Goal: Task Accomplishment & Management: Manage account settings

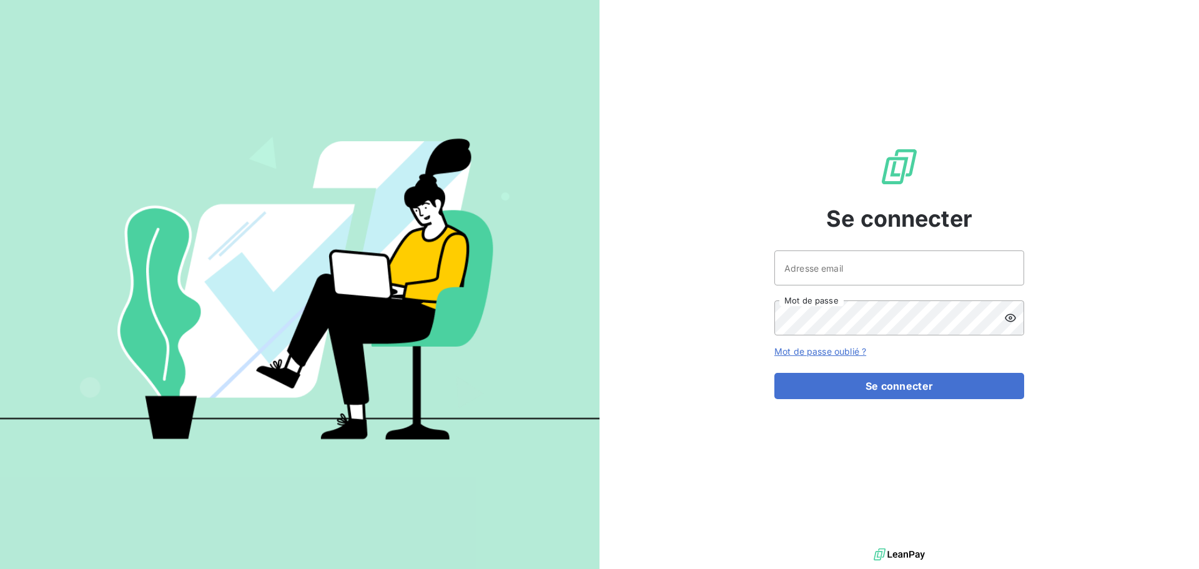
click at [0, 0] on div at bounding box center [0, 0] width 0 height 0
type input "[EMAIL_ADDRESS][DOMAIN_NAME]"
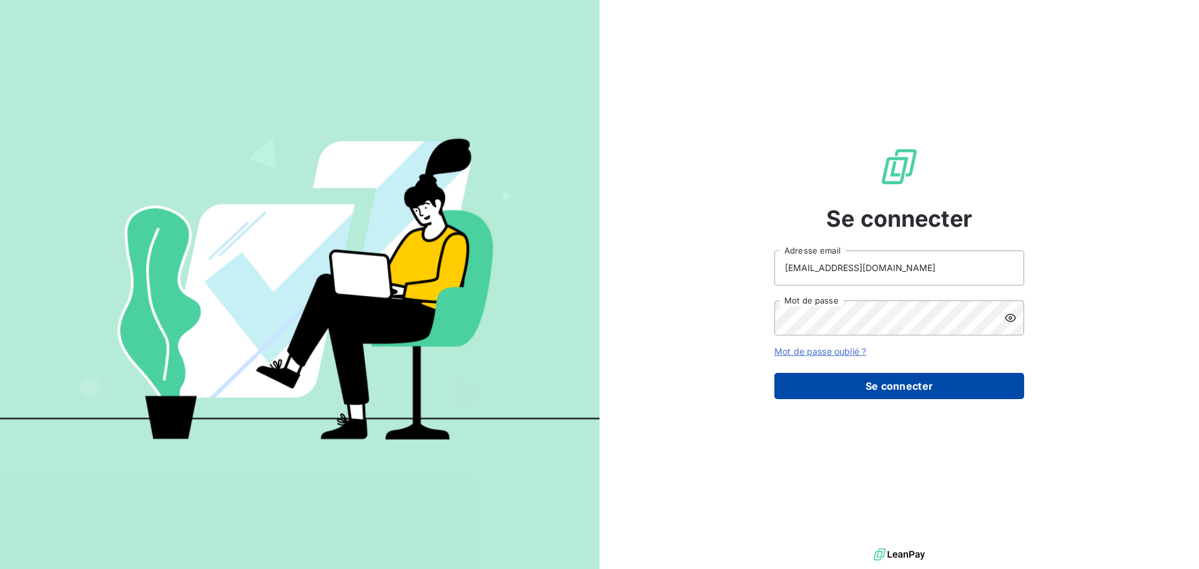
click at [942, 382] on button "Se connecter" at bounding box center [899, 386] width 250 height 26
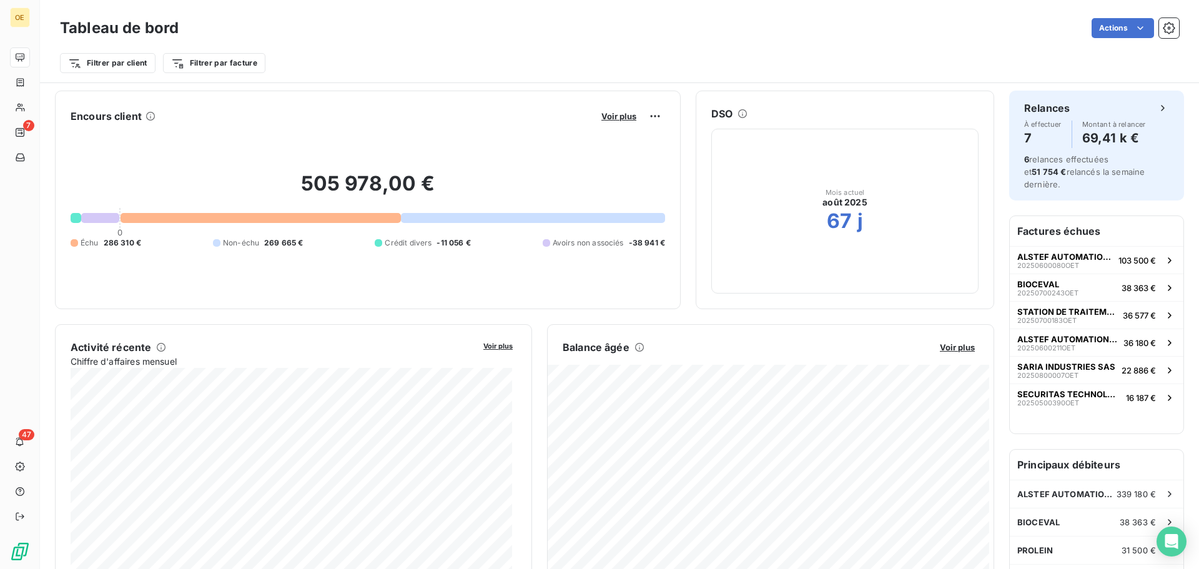
scroll to position [126, 0]
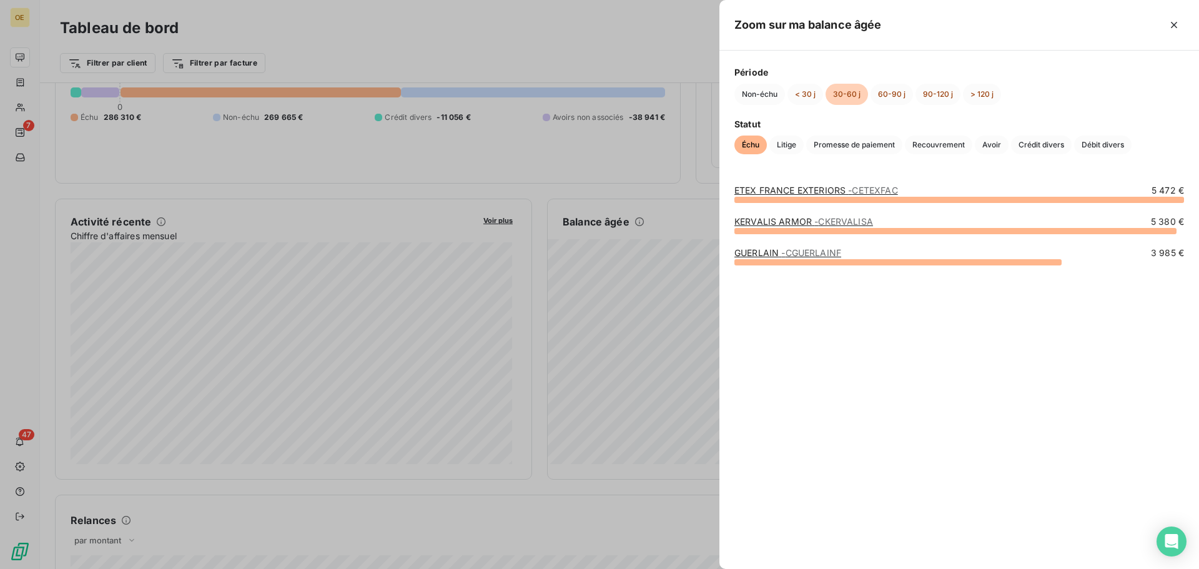
click at [783, 221] on link "KERVALIS ARMOR - CKERVALISA" at bounding box center [803, 221] width 139 height 11
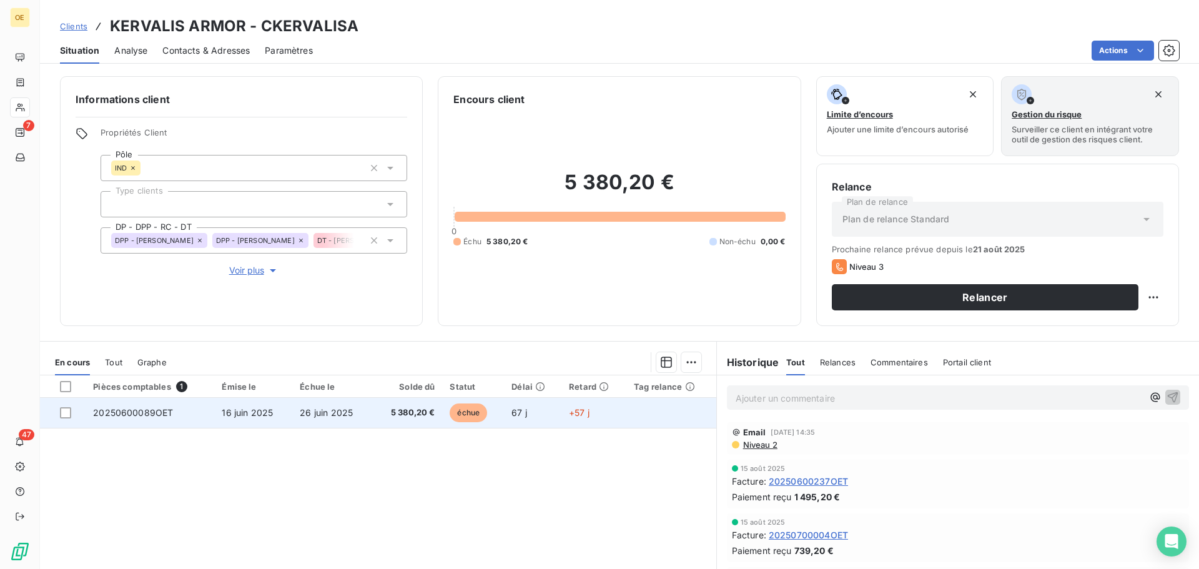
click at [374, 412] on td "5 380,20 €" at bounding box center [408, 413] width 70 height 30
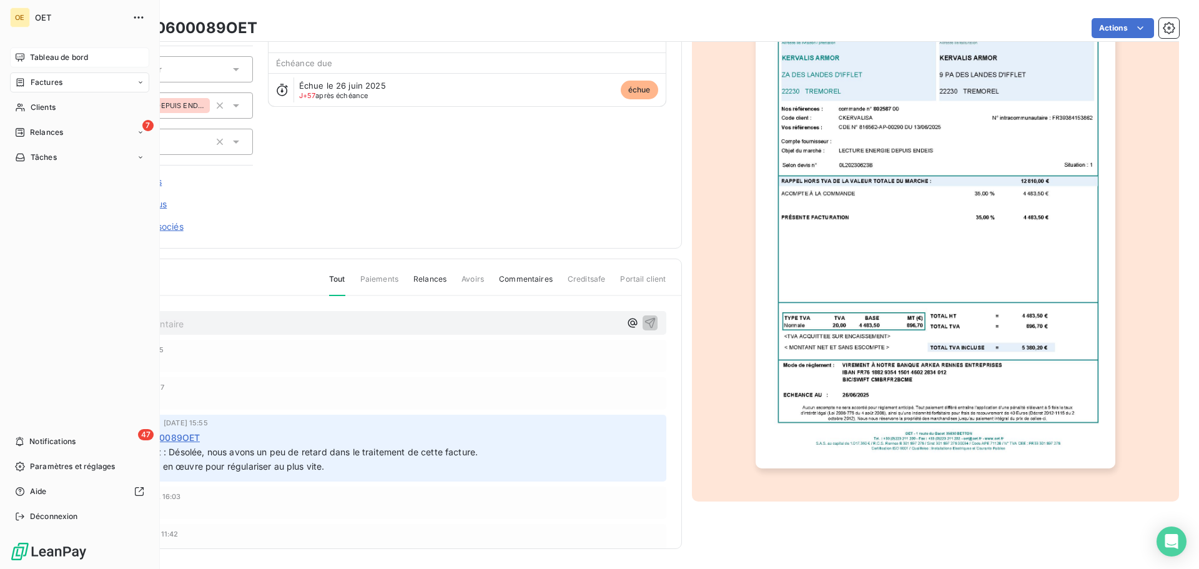
click at [63, 57] on span "Tableau de bord" at bounding box center [59, 57] width 58 height 11
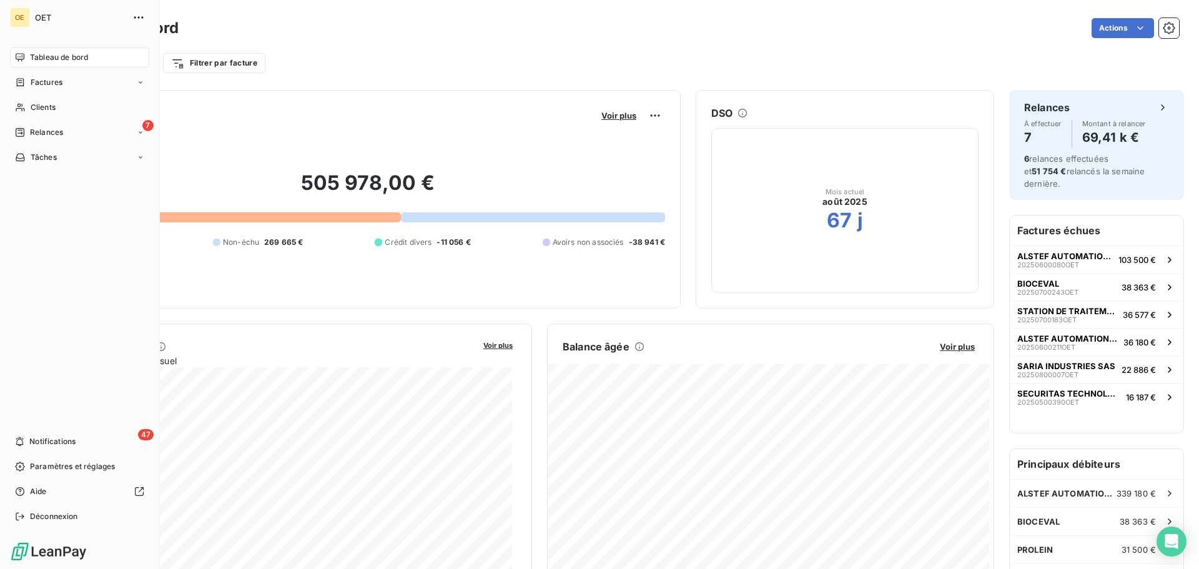
click at [37, 55] on span "Tableau de bord" at bounding box center [59, 57] width 58 height 11
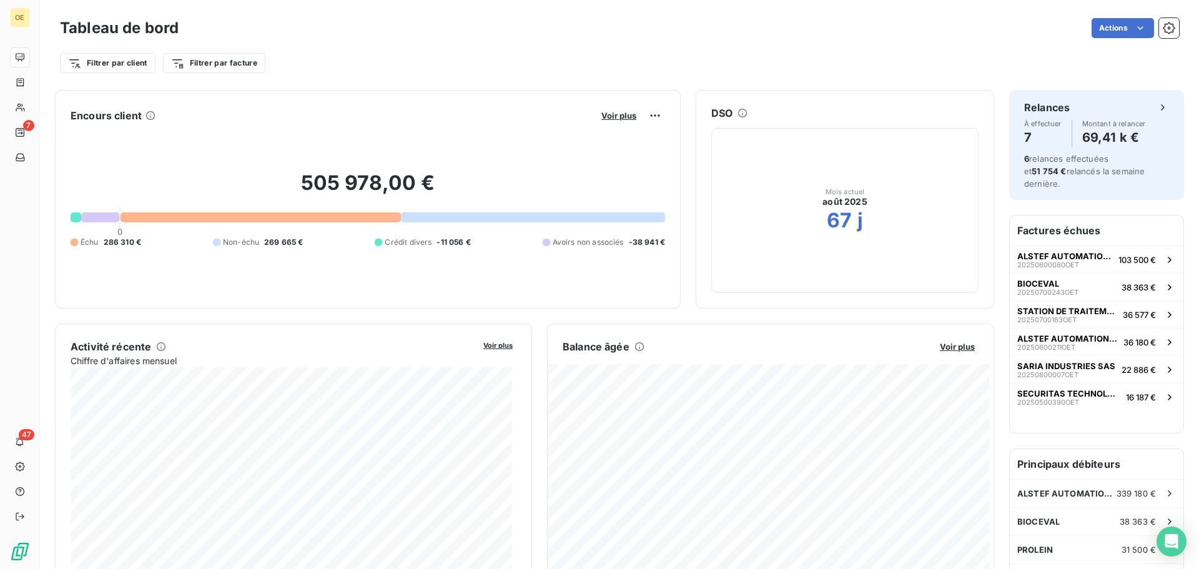
click at [367, 37] on div "Actions" at bounding box center [686, 28] width 985 height 20
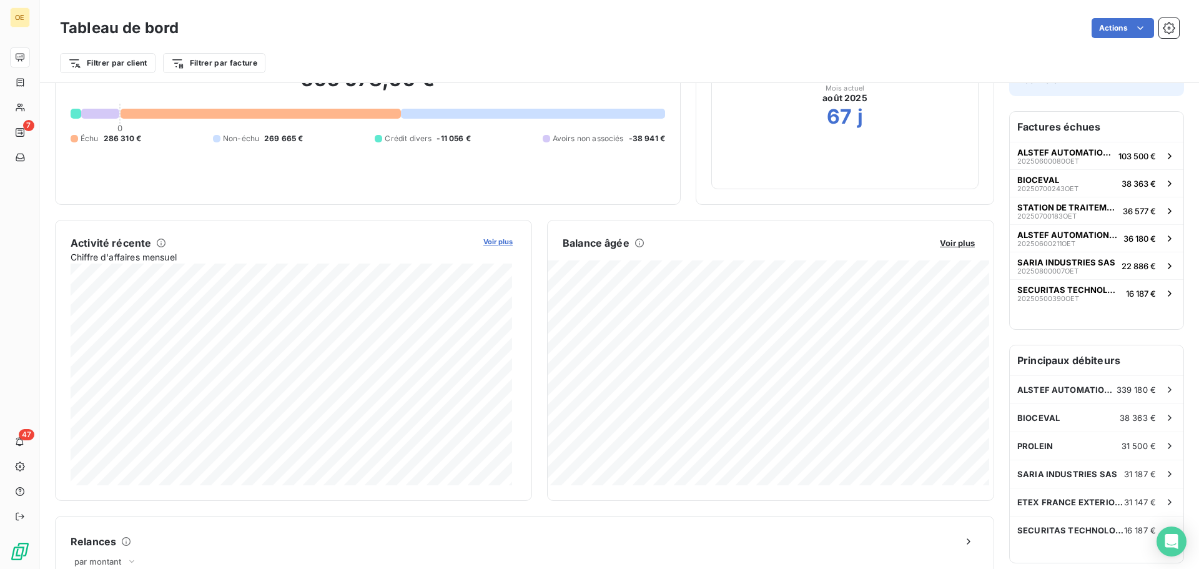
scroll to position [126, 0]
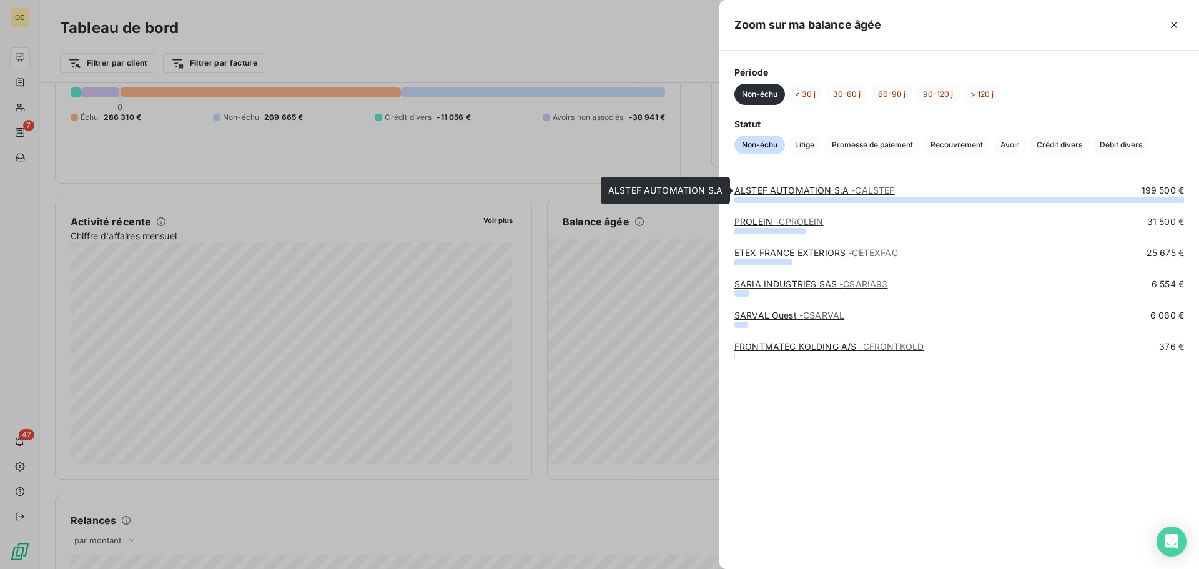
click at [889, 190] on span "- CALSTEF" at bounding box center [872, 190] width 43 height 11
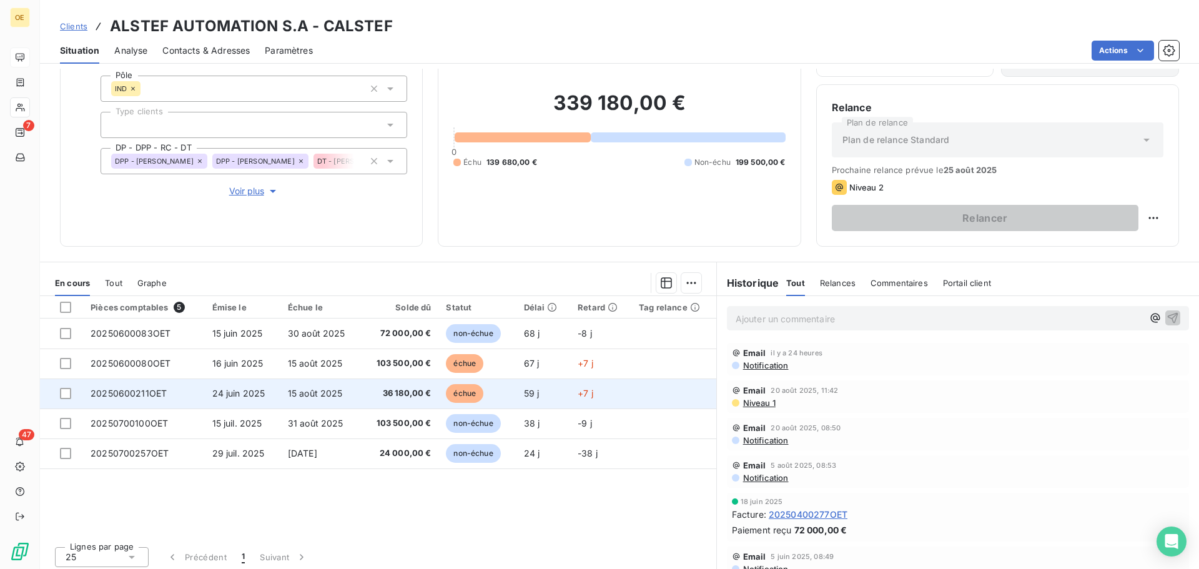
scroll to position [84, 0]
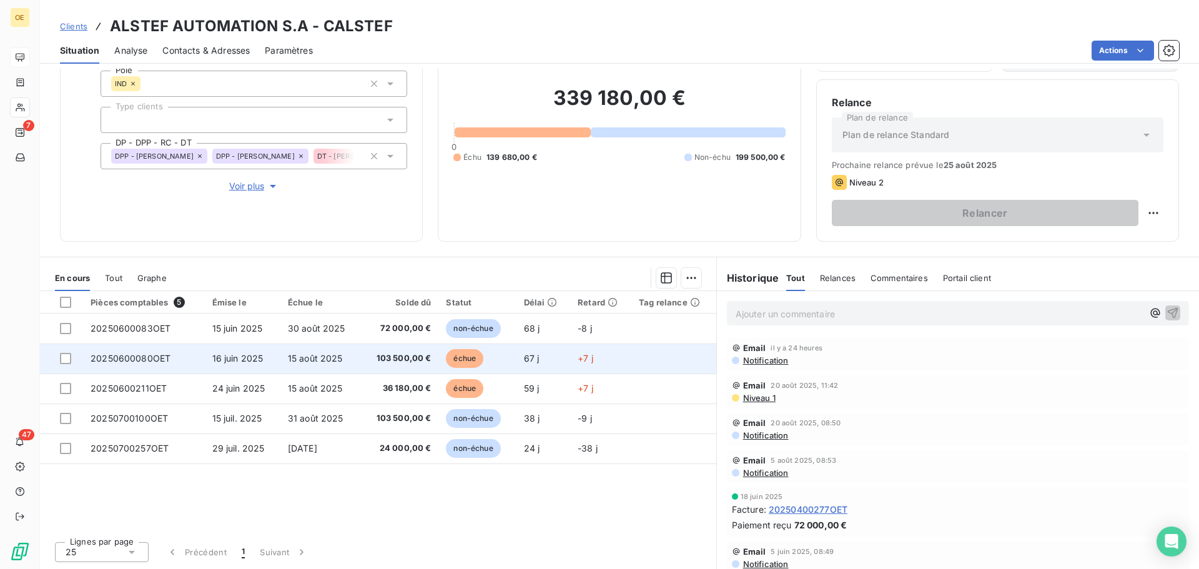
click at [344, 359] on td "15 août 2025" at bounding box center [320, 358] width 81 height 30
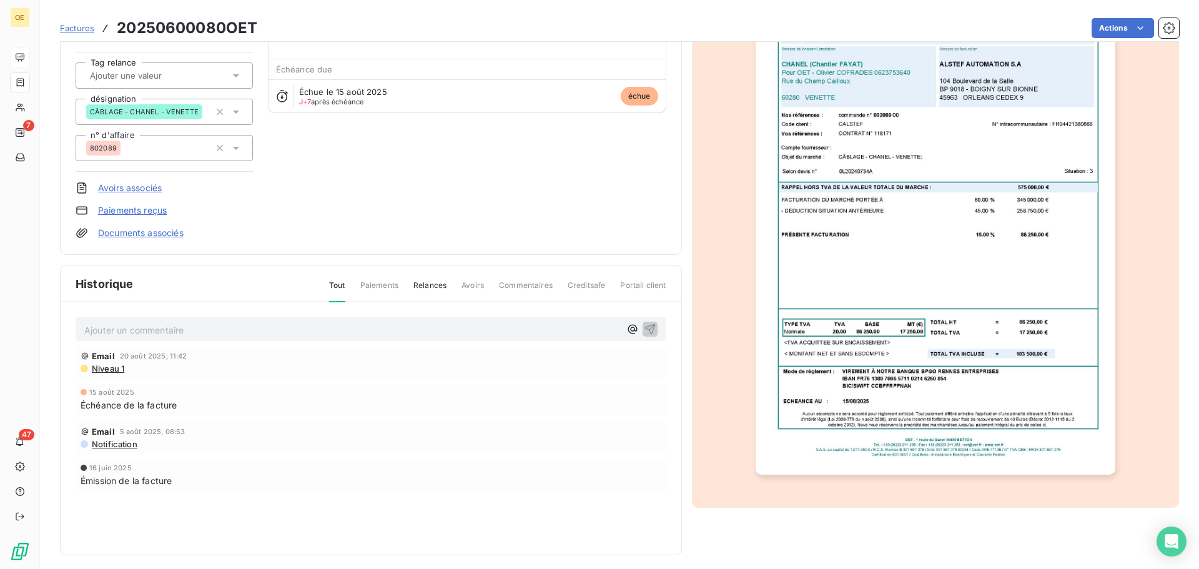
scroll to position [122, 0]
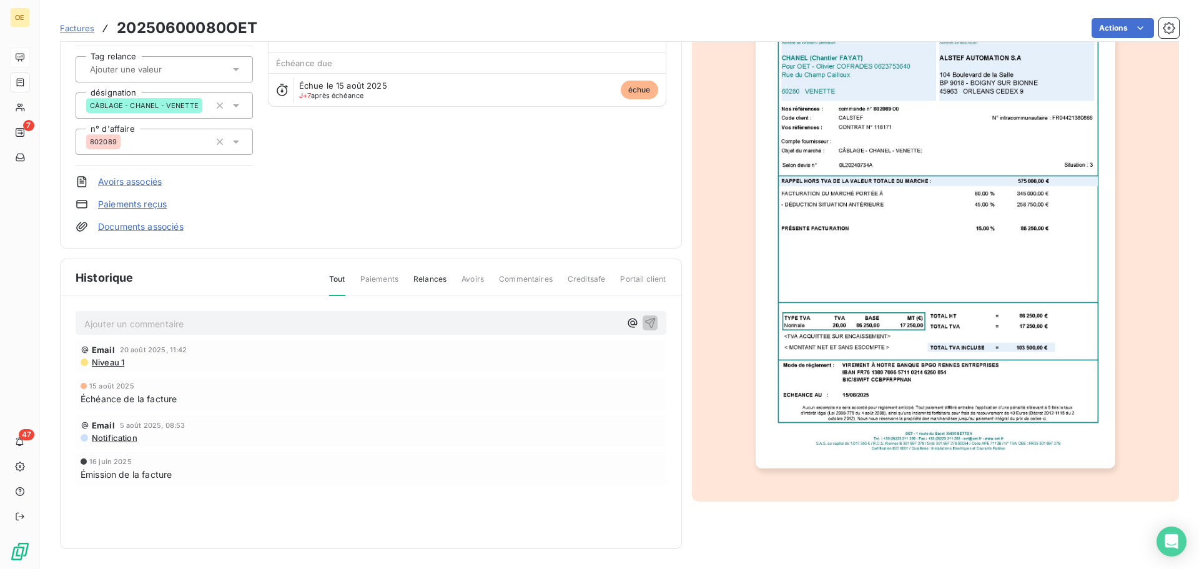
click at [131, 437] on span "Notification" at bounding box center [114, 438] width 47 height 10
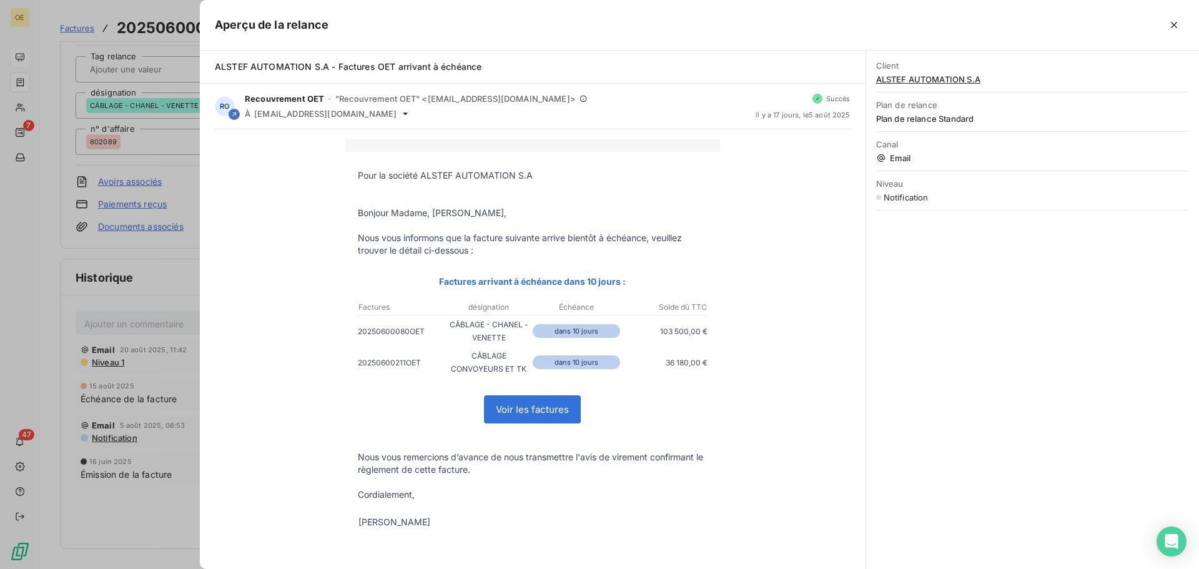
click at [177, 304] on div at bounding box center [599, 284] width 1199 height 569
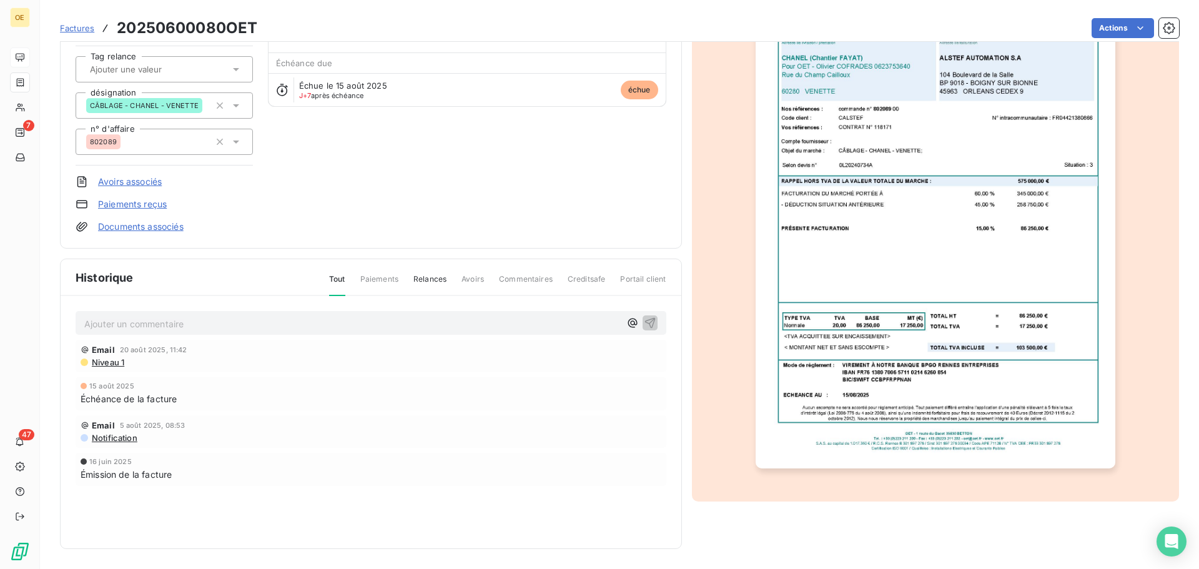
drag, startPoint x: 78, startPoint y: 398, endPoint x: 209, endPoint y: 388, distance: 131.5
click at [209, 388] on div "[DATE] Échéance de la facture" at bounding box center [371, 393] width 591 height 33
click at [205, 438] on div "Notification" at bounding box center [371, 438] width 581 height 10
click at [110, 363] on span "Niveau 1" at bounding box center [108, 362] width 34 height 10
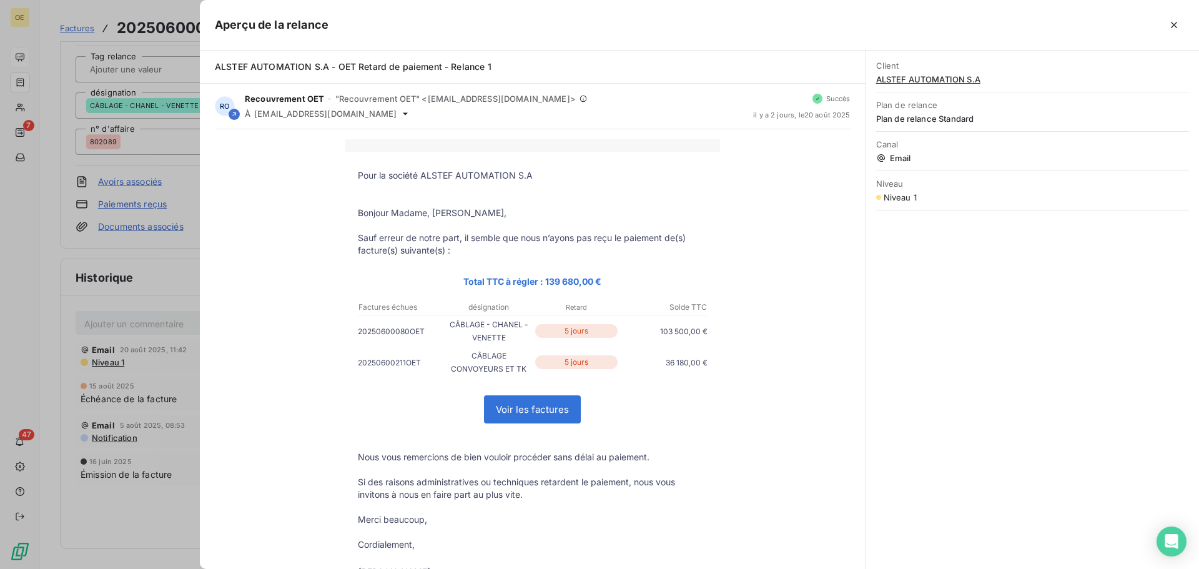
click at [112, 231] on div at bounding box center [599, 284] width 1199 height 569
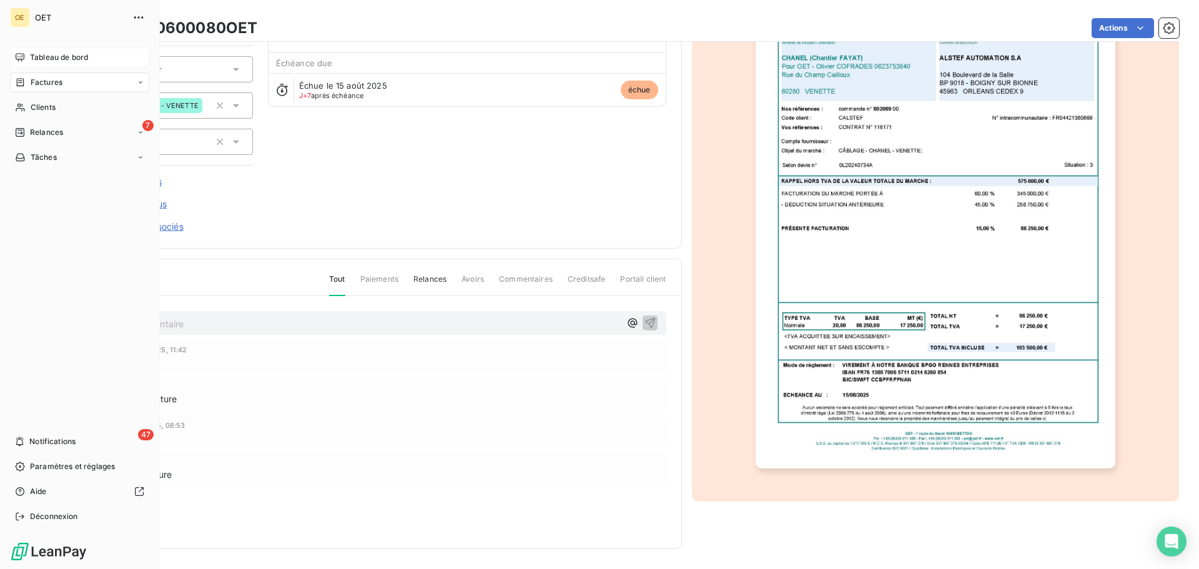
click at [37, 56] on span "Tableau de bord" at bounding box center [59, 57] width 58 height 11
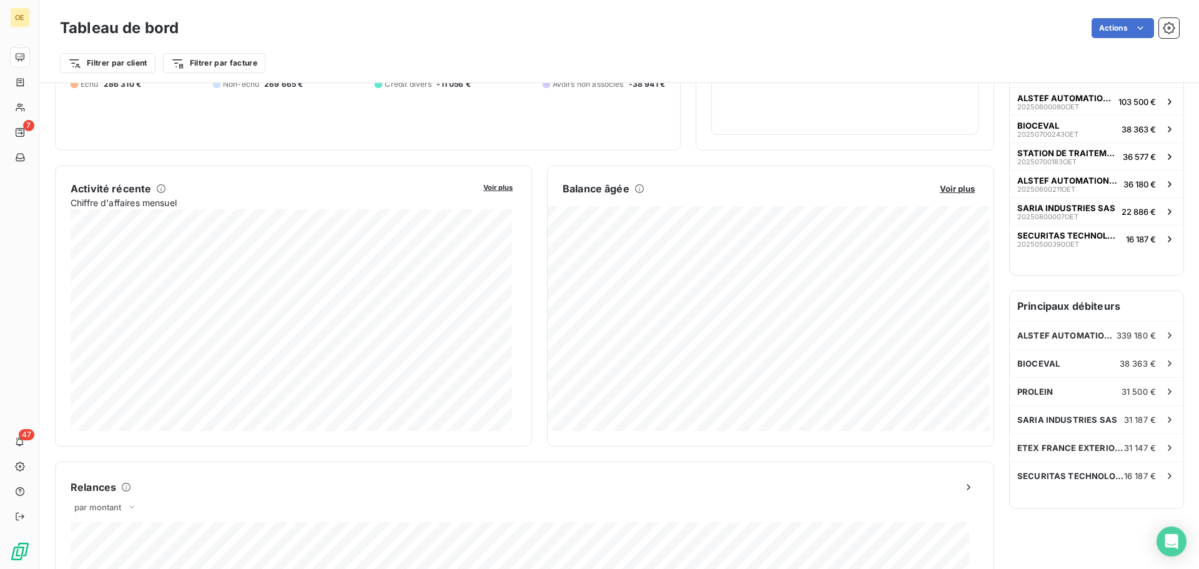
scroll to position [188, 0]
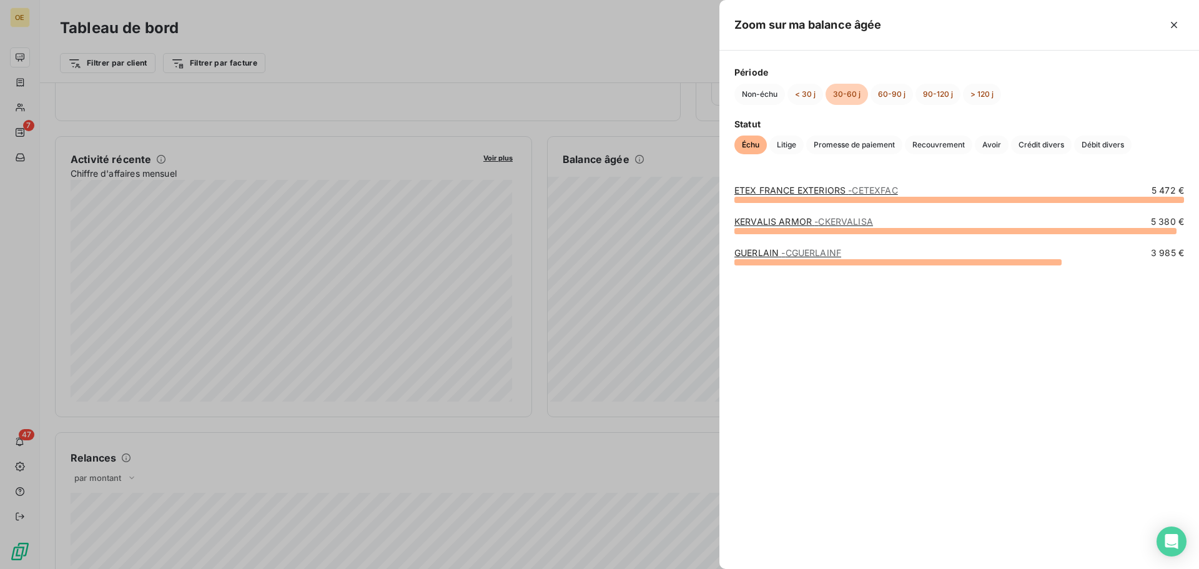
click at [637, 343] on div at bounding box center [599, 284] width 1199 height 569
click at [866, 223] on span "- CKERVALISA" at bounding box center [843, 221] width 59 height 11
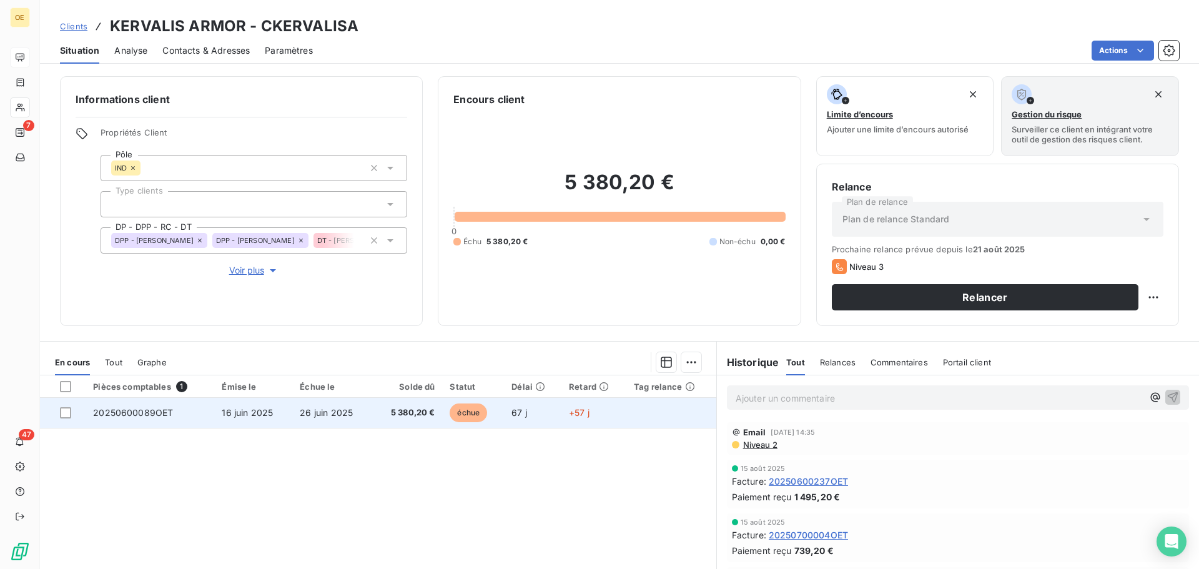
click at [173, 417] on td "20250600089OET" at bounding box center [150, 413] width 129 height 30
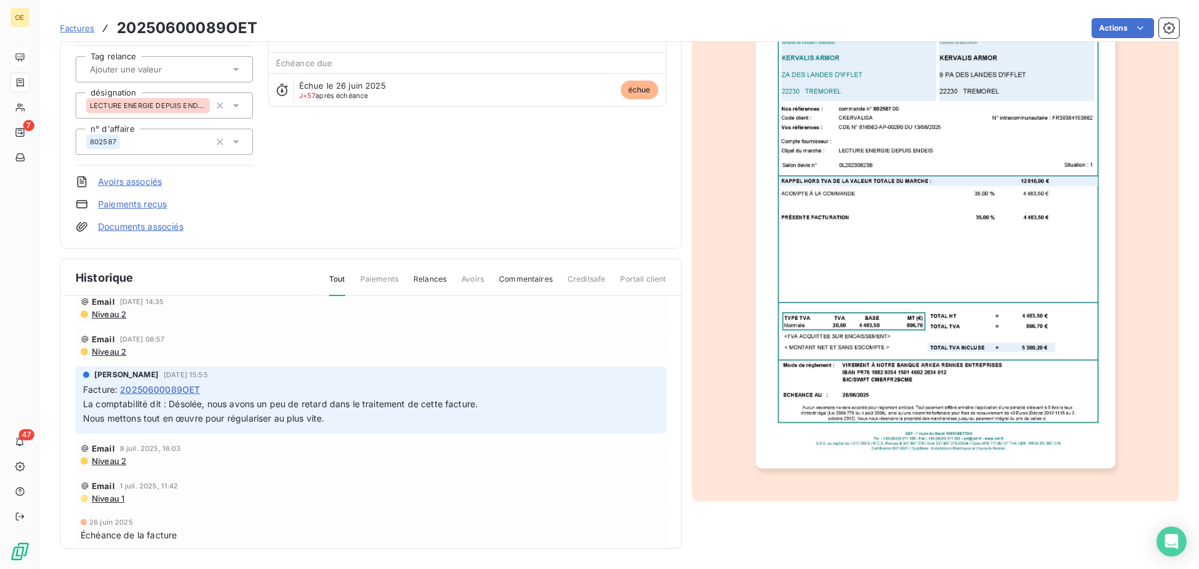
scroll to position [97, 0]
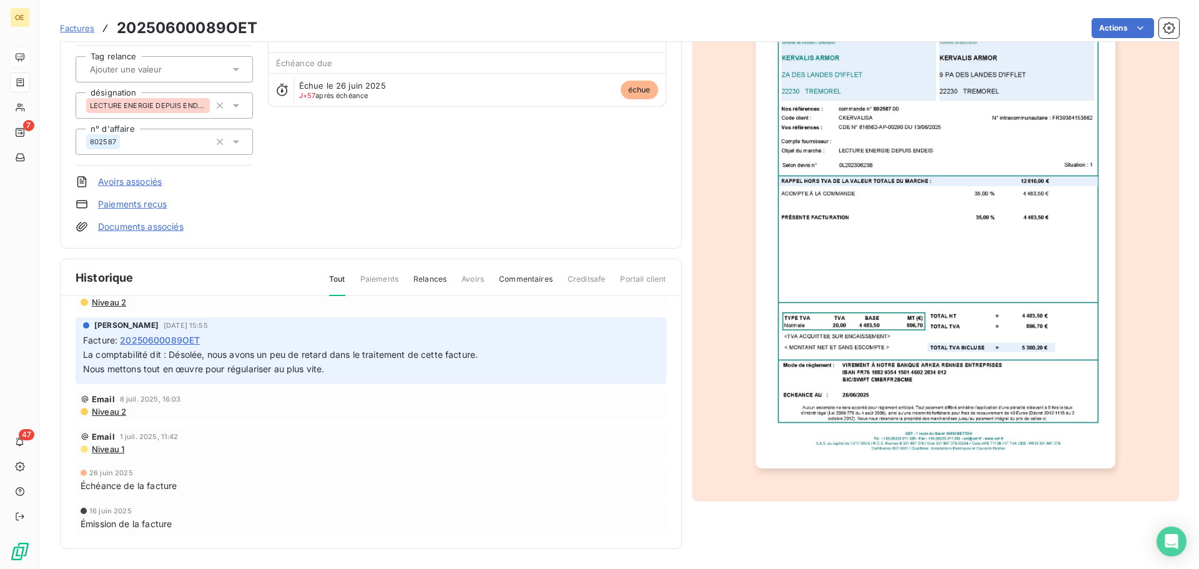
click at [116, 413] on span "Niveau 2" at bounding box center [109, 412] width 36 height 10
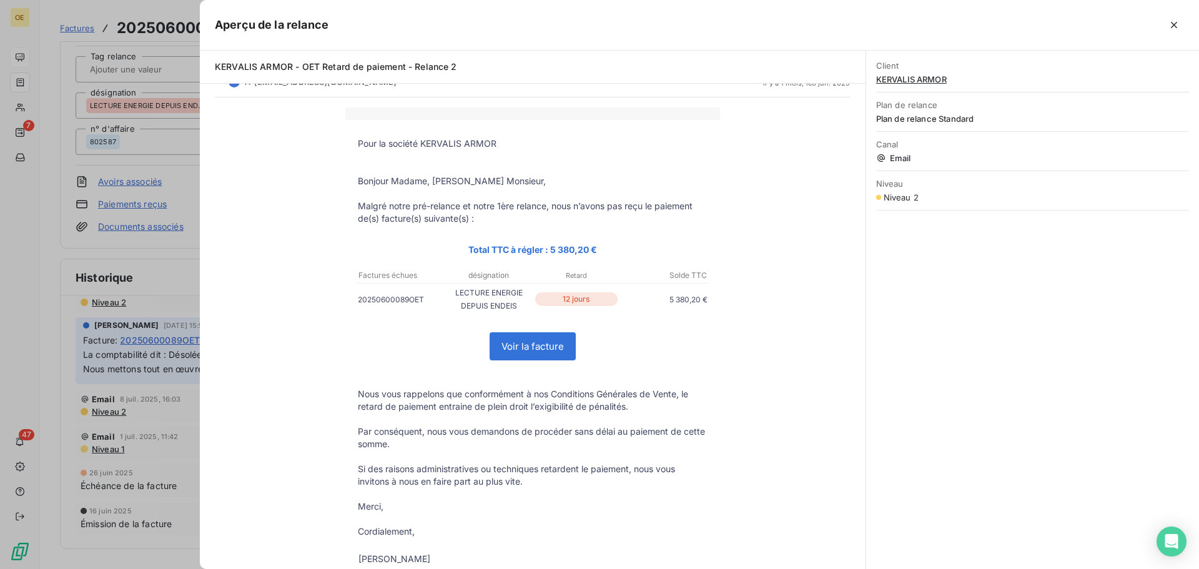
scroll to position [62, 0]
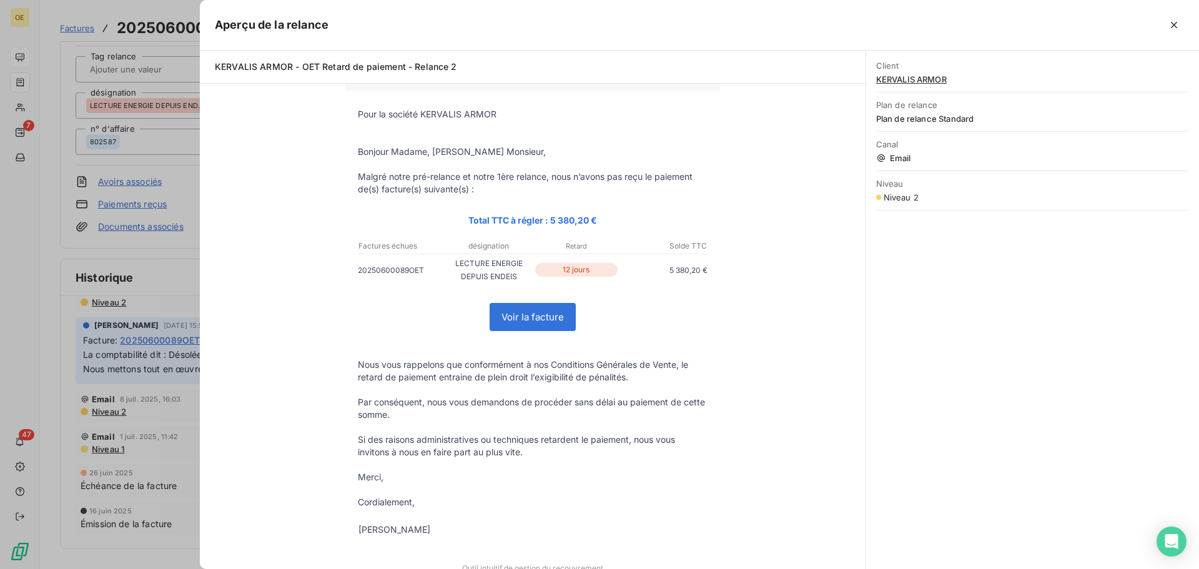
click at [141, 273] on div at bounding box center [599, 284] width 1199 height 569
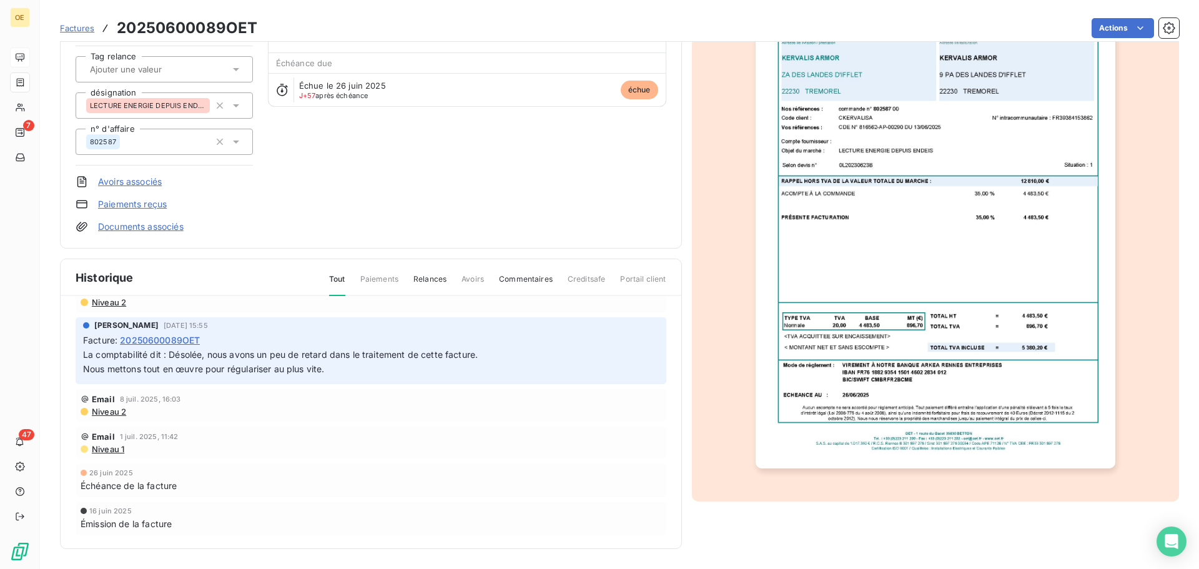
scroll to position [35, 0]
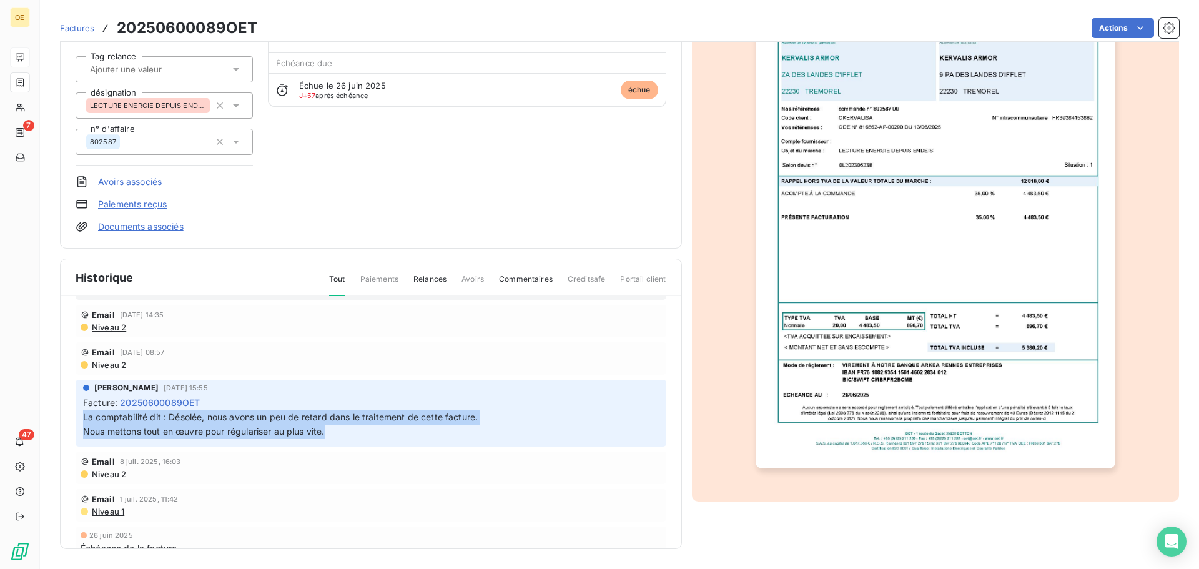
drag, startPoint x: 330, startPoint y: 435, endPoint x: 76, endPoint y: 415, distance: 255.0
click at [76, 415] on div "[PERSON_NAME] [DATE] 15:55 Facture : 20250600089OET La comptabilité dit : Désol…" at bounding box center [371, 413] width 591 height 67
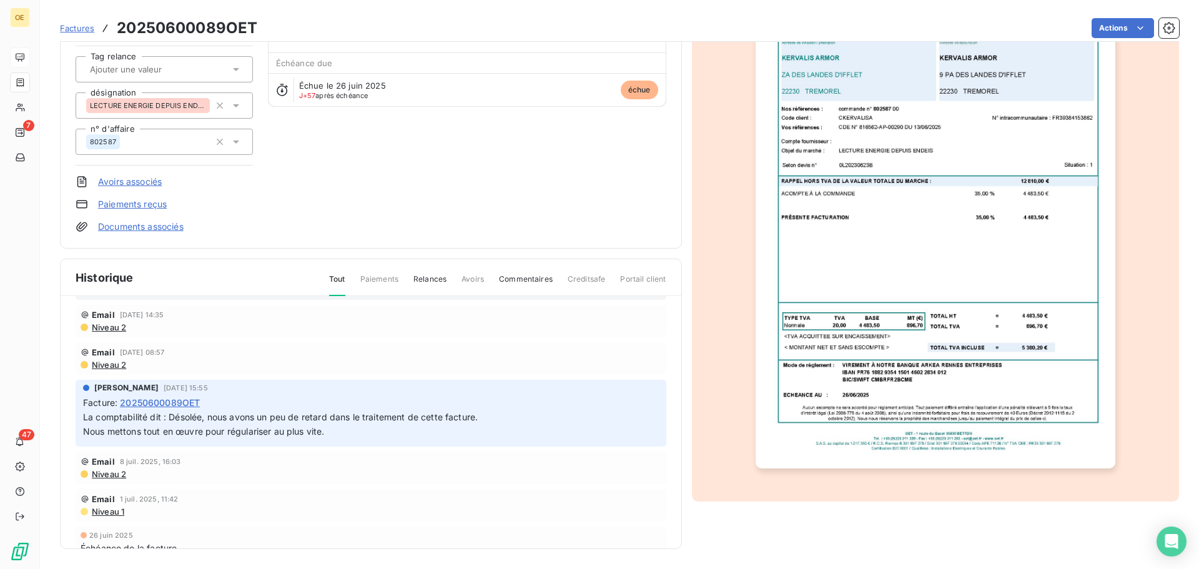
click at [275, 370] on div "Niveau 2" at bounding box center [371, 365] width 581 height 10
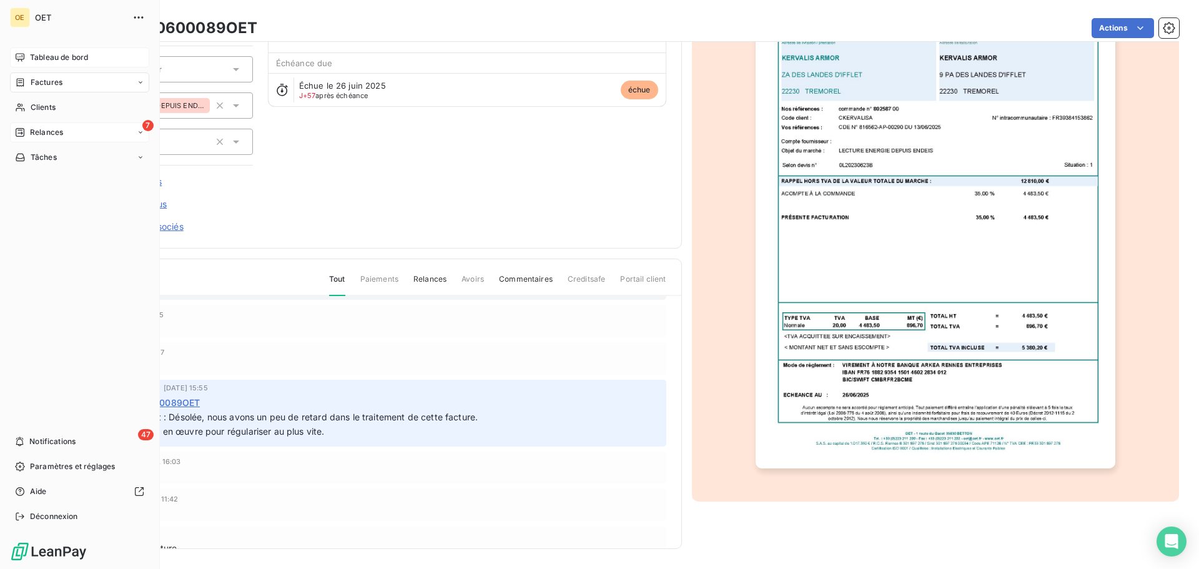
click at [57, 132] on span "Relances" at bounding box center [46, 132] width 33 height 11
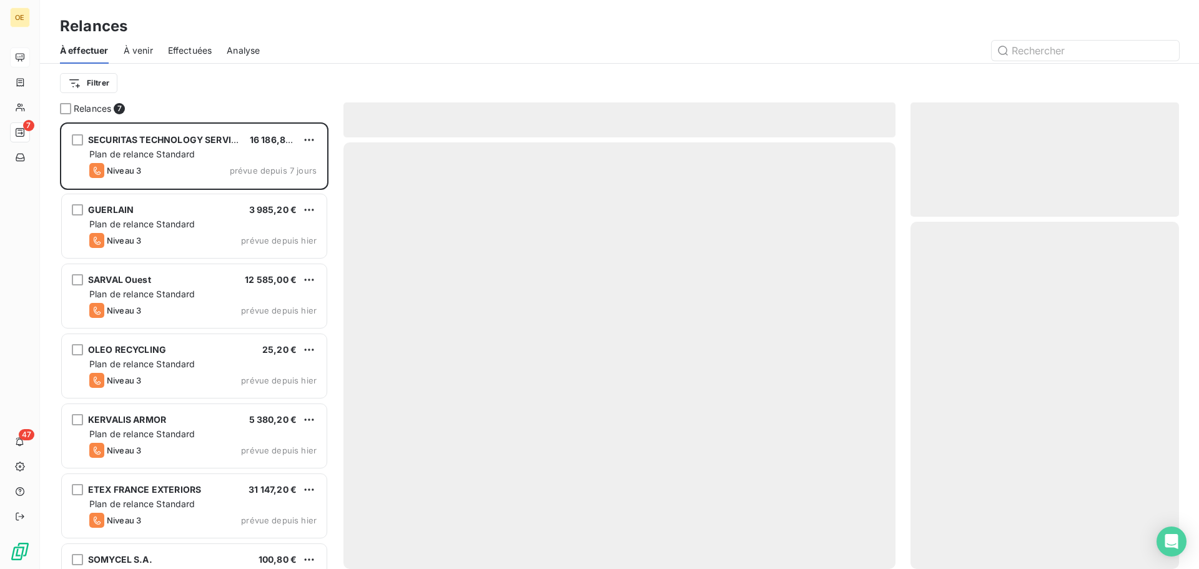
scroll to position [437, 259]
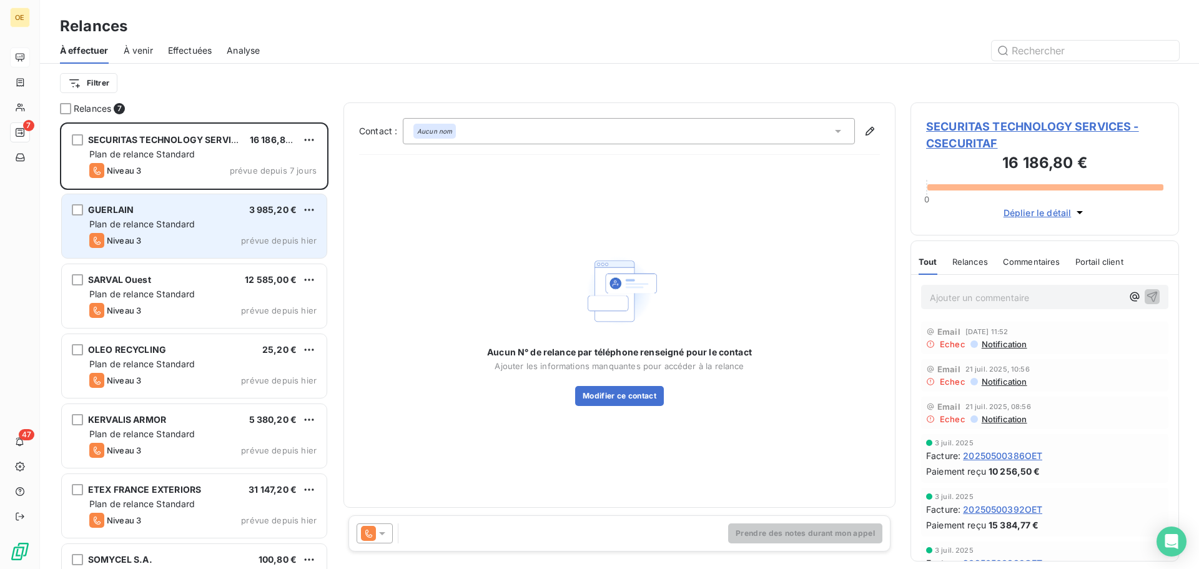
click at [232, 222] on div "Plan de relance Standard" at bounding box center [202, 224] width 227 height 12
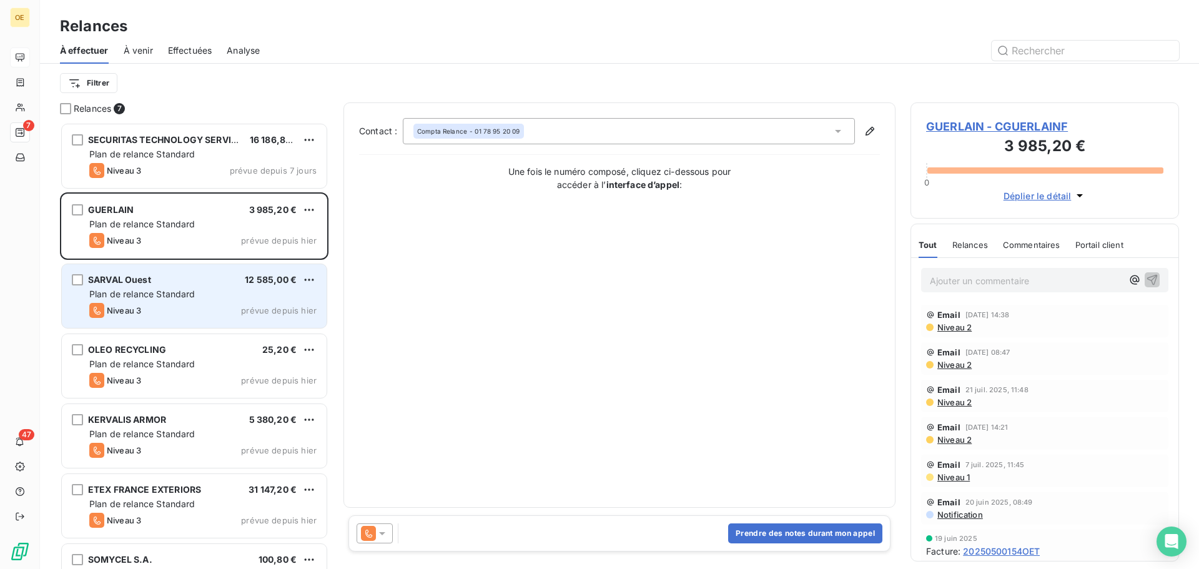
click at [219, 295] on div "Plan de relance Standard" at bounding box center [202, 294] width 227 height 12
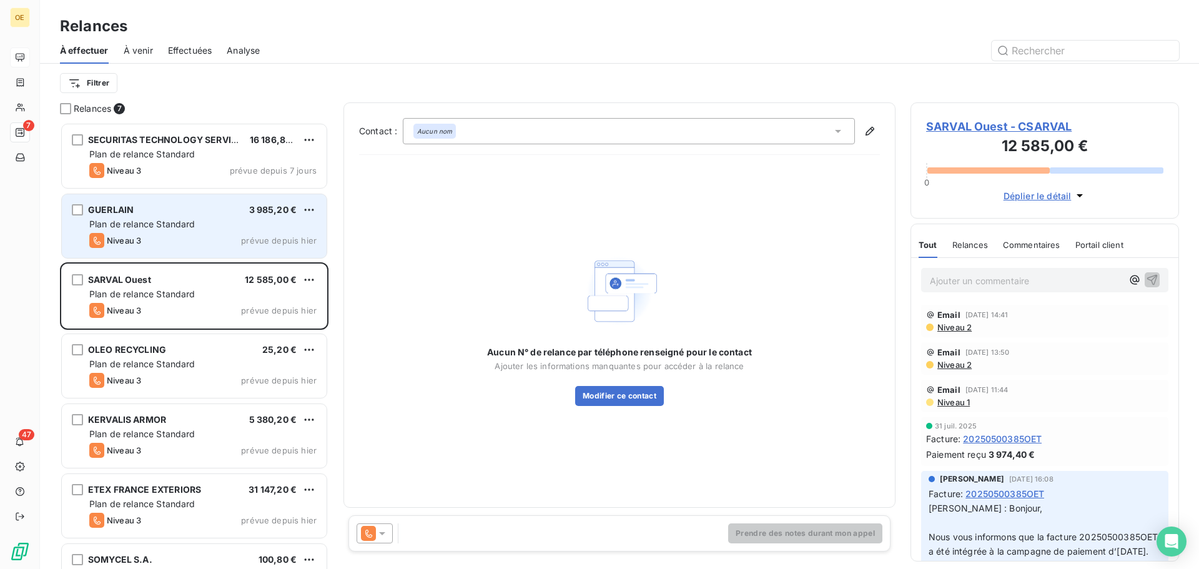
click at [215, 227] on div "Plan de relance Standard" at bounding box center [202, 224] width 227 height 12
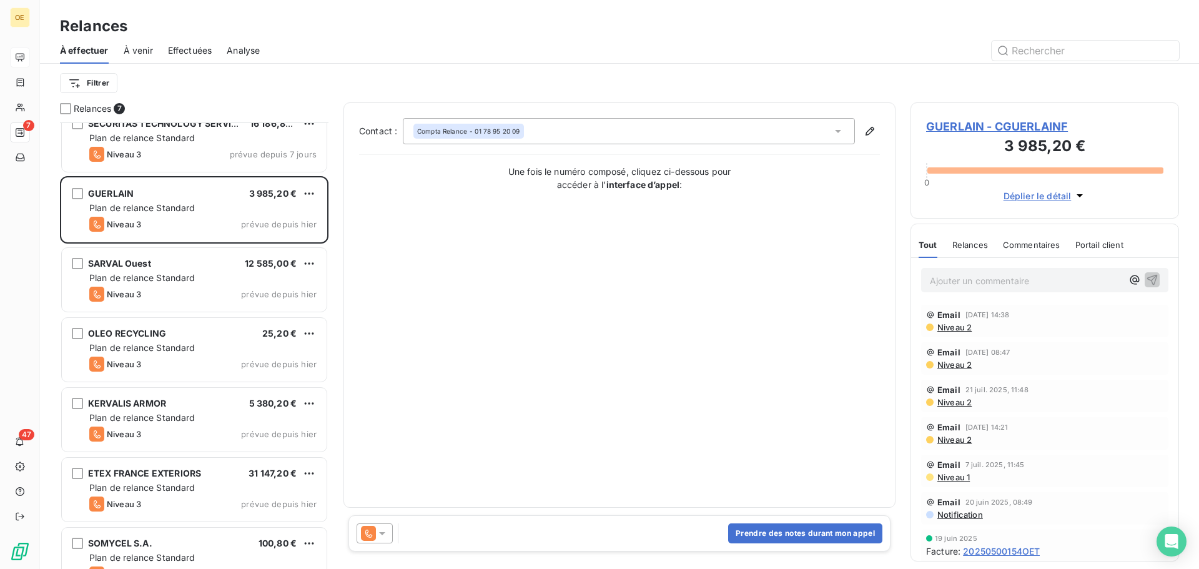
scroll to position [44, 0]
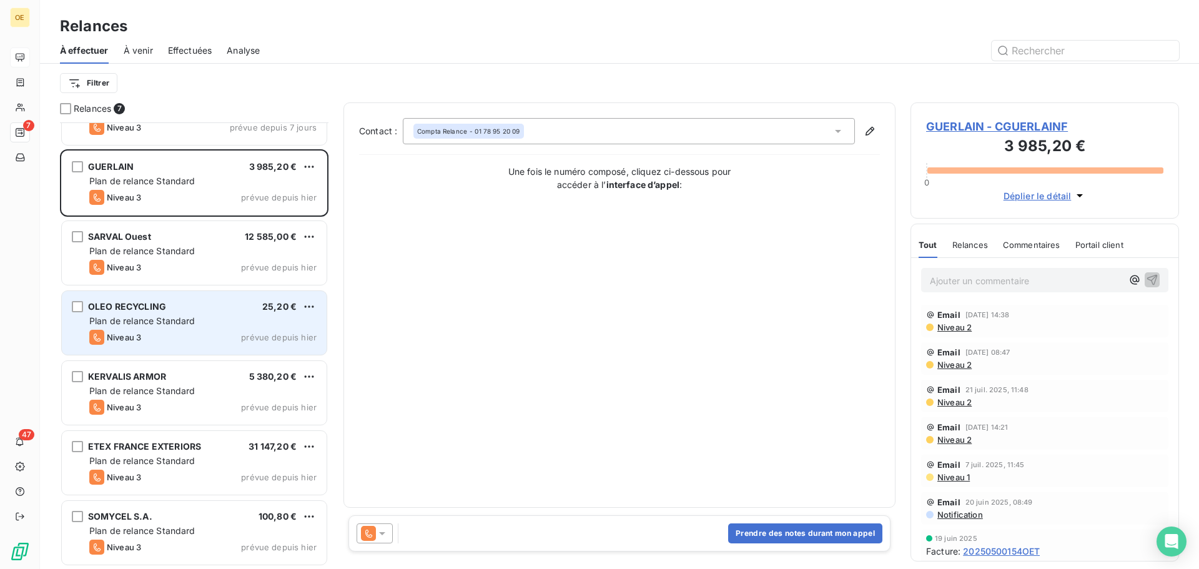
click at [197, 318] on div "Plan de relance Standard" at bounding box center [202, 321] width 227 height 12
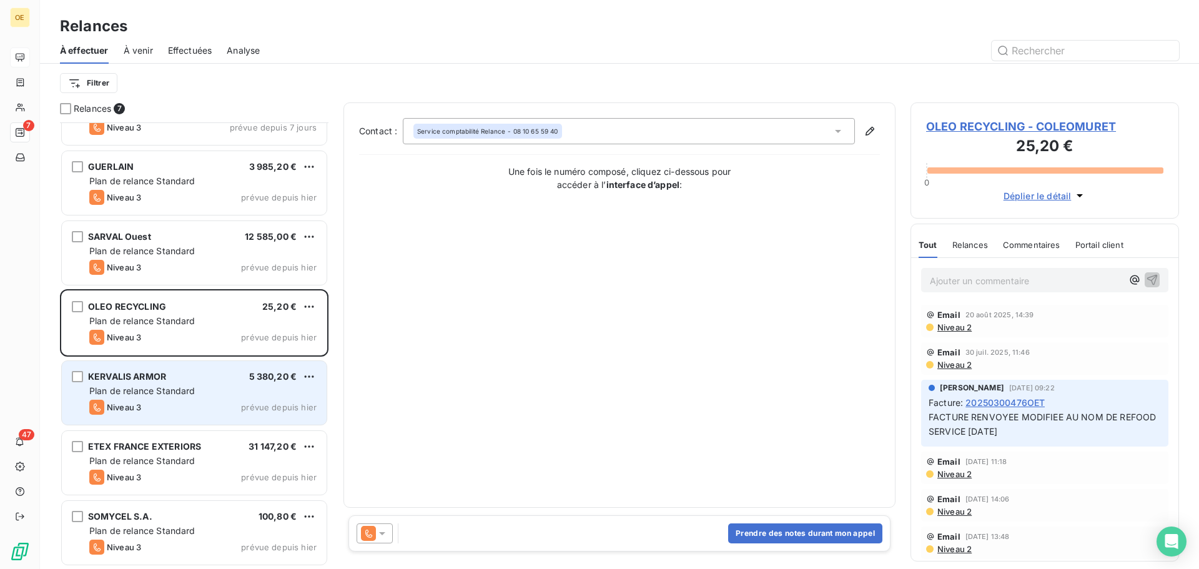
click at [199, 377] on div "KERVALIS ARMOR 5 380,20 €" at bounding box center [202, 376] width 227 height 11
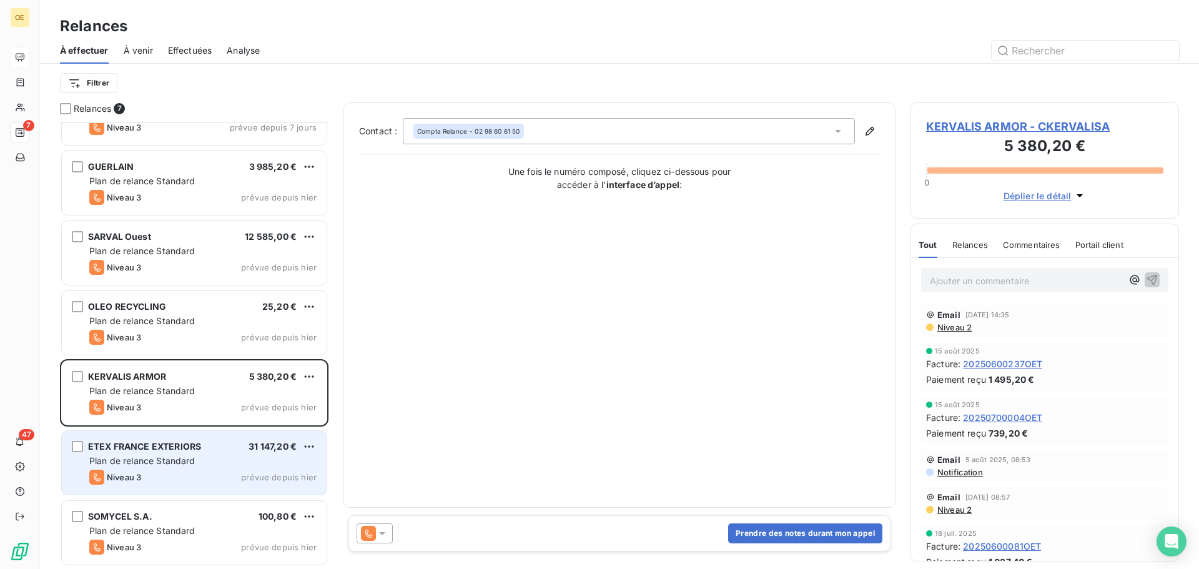
click at [199, 448] on span "ETEX FRANCE EXTERIORS" at bounding box center [144, 446] width 113 height 11
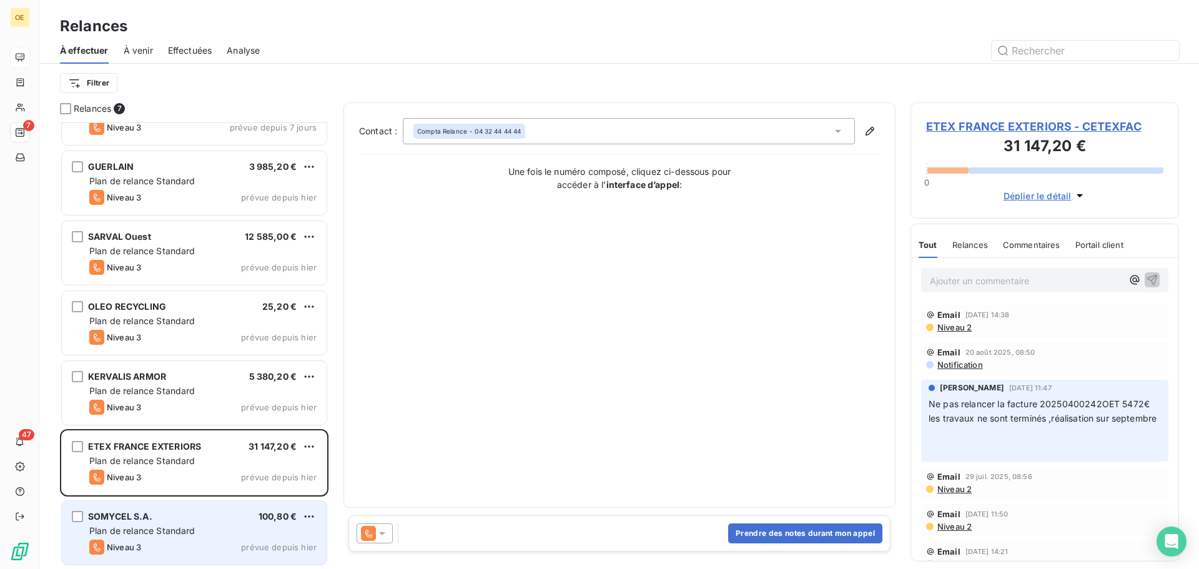
click at [207, 525] on div "Plan de relance Standard" at bounding box center [202, 531] width 227 height 12
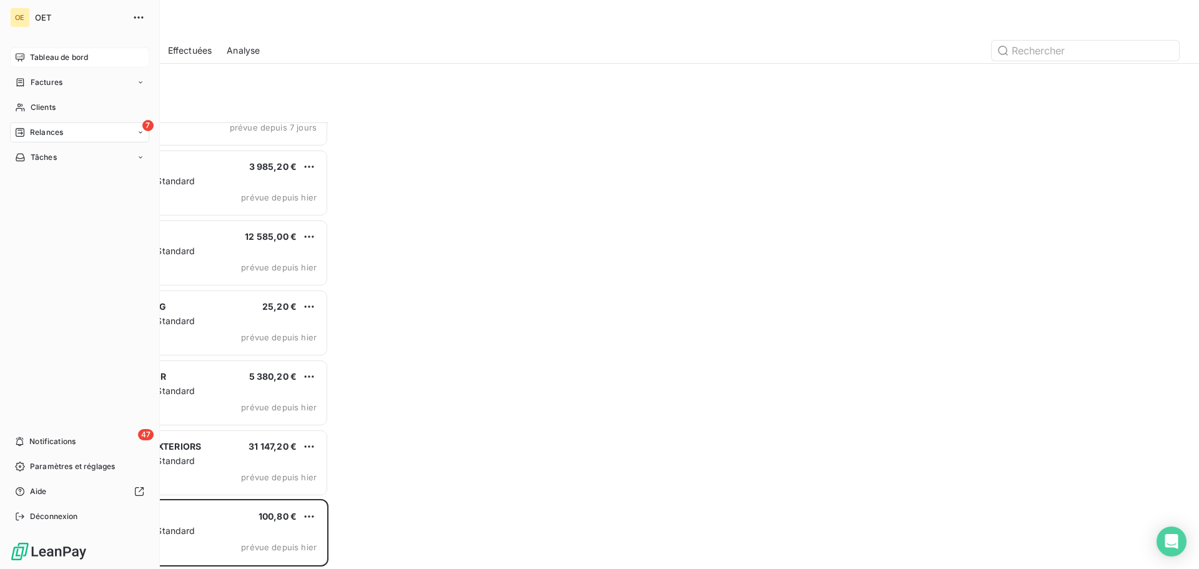
click at [26, 51] on div "Tableau de bord" at bounding box center [79, 57] width 139 height 20
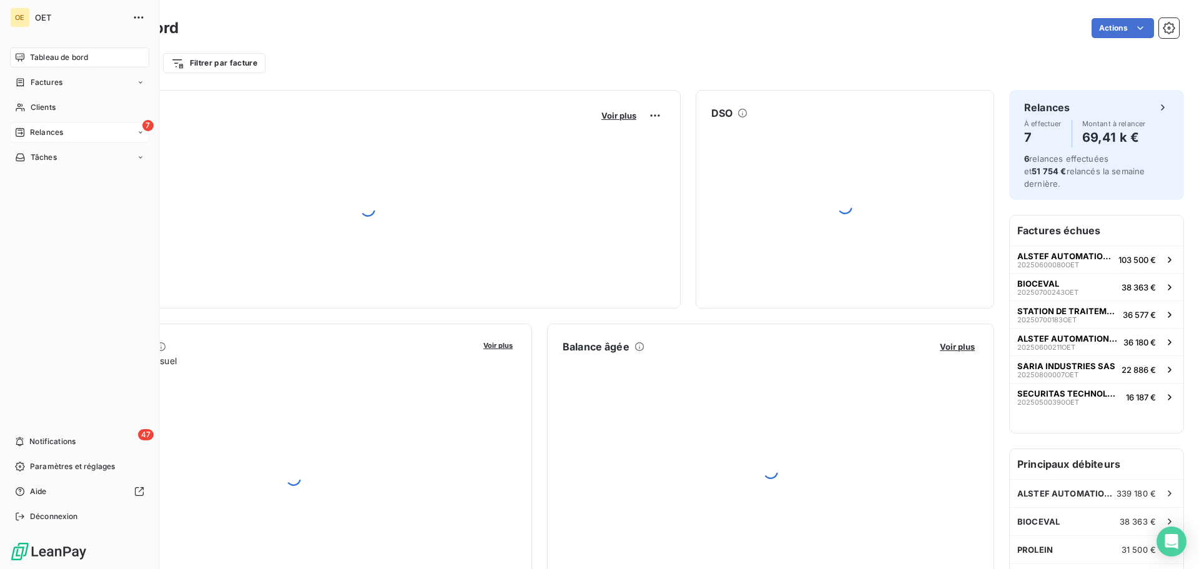
click at [136, 132] on div "7 Relances" at bounding box center [79, 132] width 139 height 20
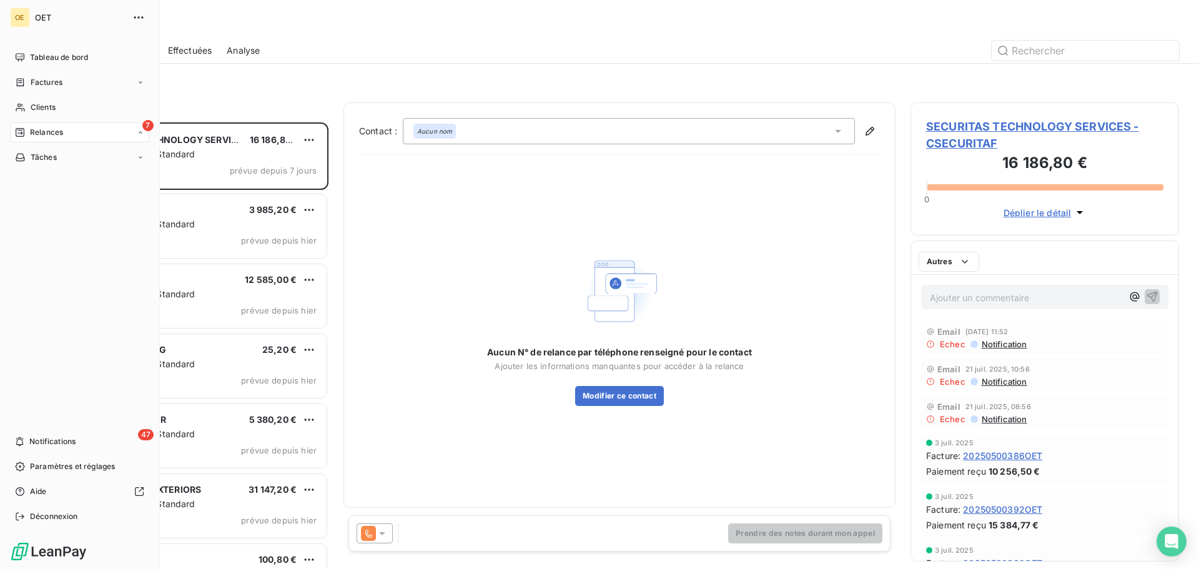
scroll to position [437, 259]
click at [49, 132] on span "Relances" at bounding box center [46, 132] width 33 height 11
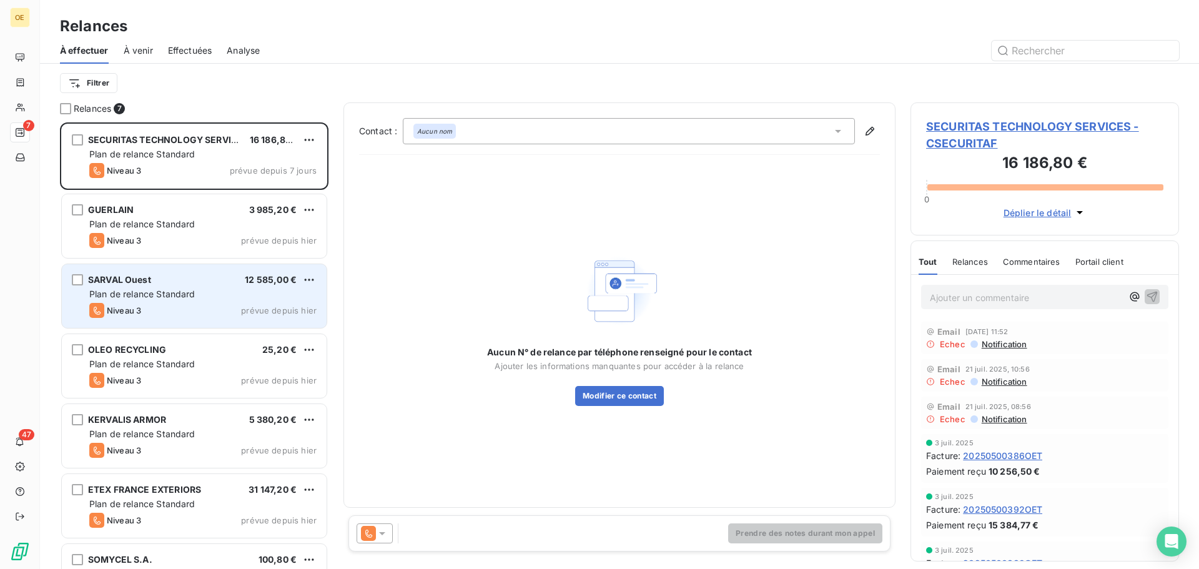
click at [133, 279] on span "SARVAL Ouest" at bounding box center [119, 279] width 63 height 11
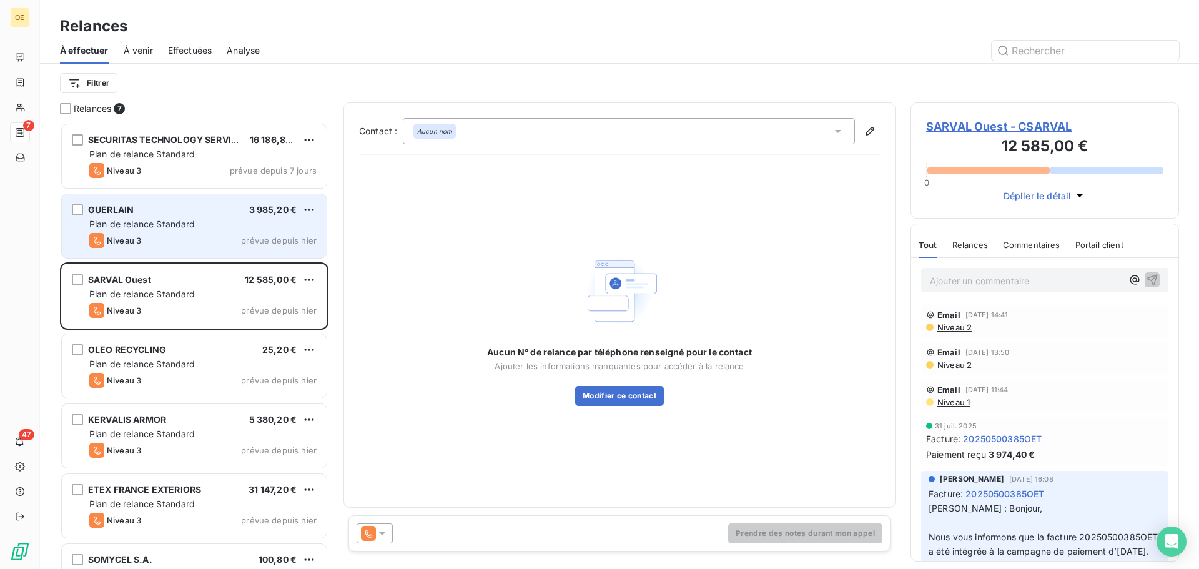
click at [198, 232] on div "GUERLAIN 3 985,20 € Plan de relance Standard Niveau 3 prévue depuis [DATE]" at bounding box center [194, 226] width 265 height 64
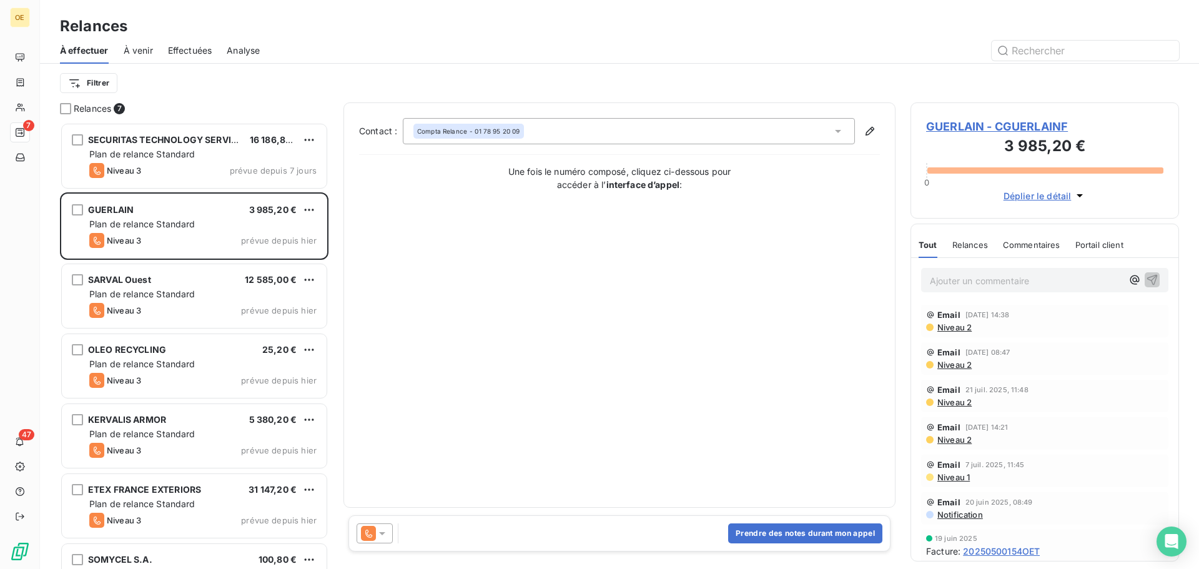
click at [505, 528] on div "Prendre des notes durant mon appel" at bounding box center [619, 533] width 542 height 36
drag, startPoint x: 616, startPoint y: 536, endPoint x: 669, endPoint y: 533, distance: 53.2
click at [616, 535] on div "Prendre des notes durant mon appel" at bounding box center [619, 533] width 542 height 36
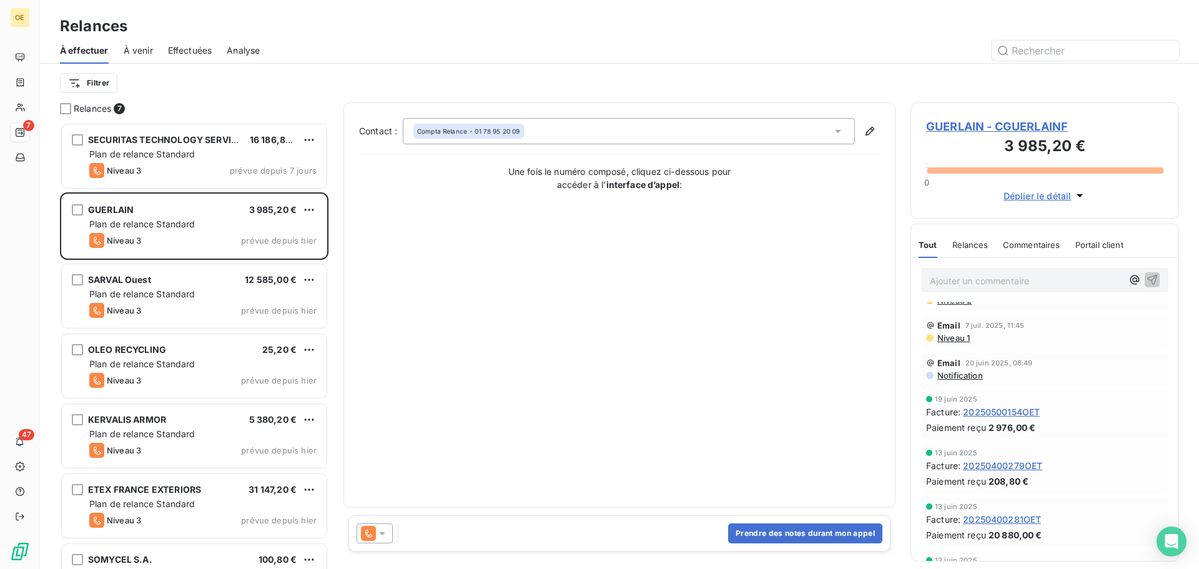
scroll to position [125, 0]
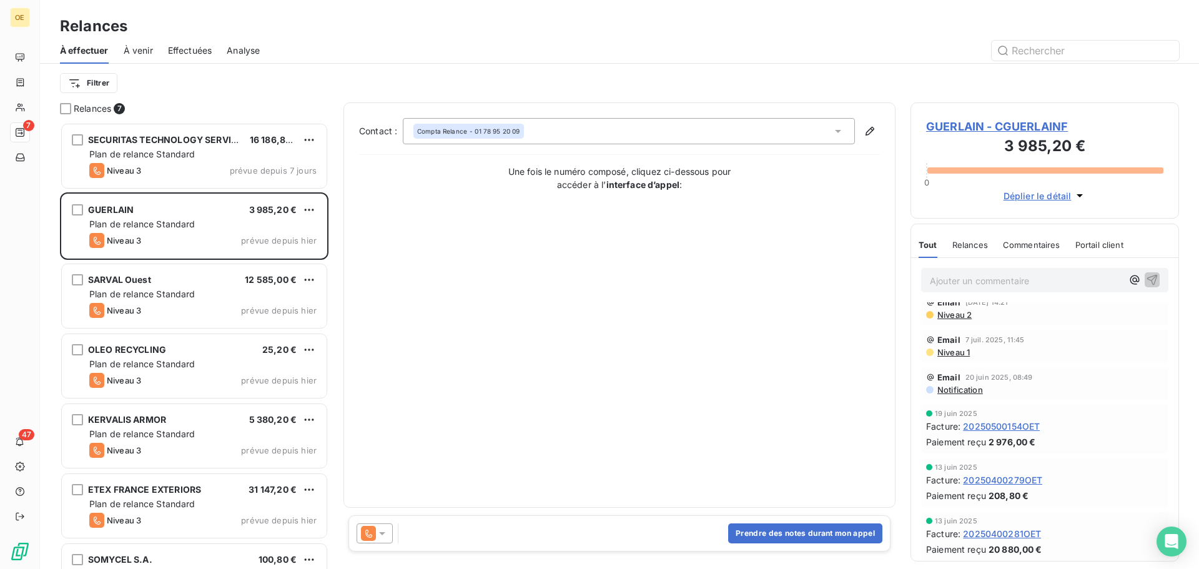
click at [967, 244] on span "Relances" at bounding box center [970, 245] width 36 height 10
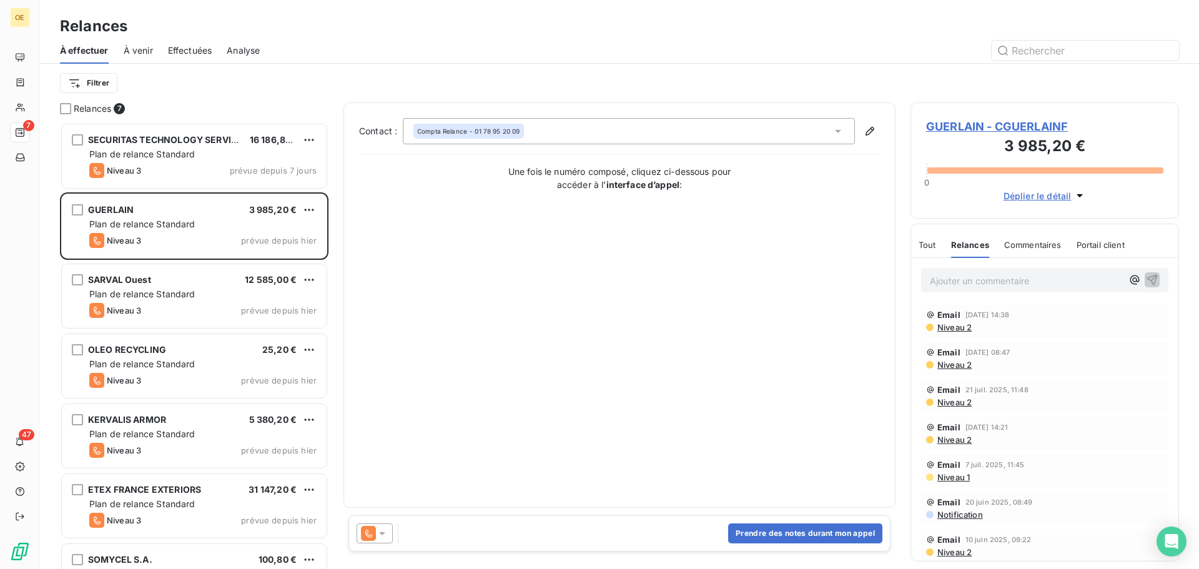
click at [1029, 249] on span "Commentaires" at bounding box center [1032, 245] width 57 height 10
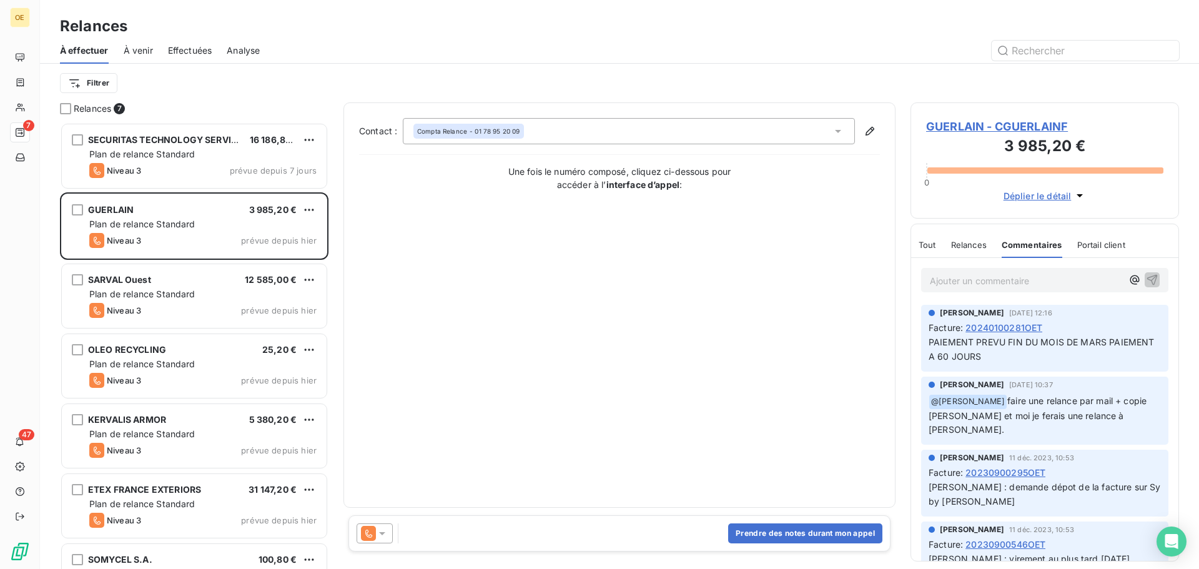
click at [1072, 194] on button "Déplier le détail" at bounding box center [1045, 196] width 91 height 14
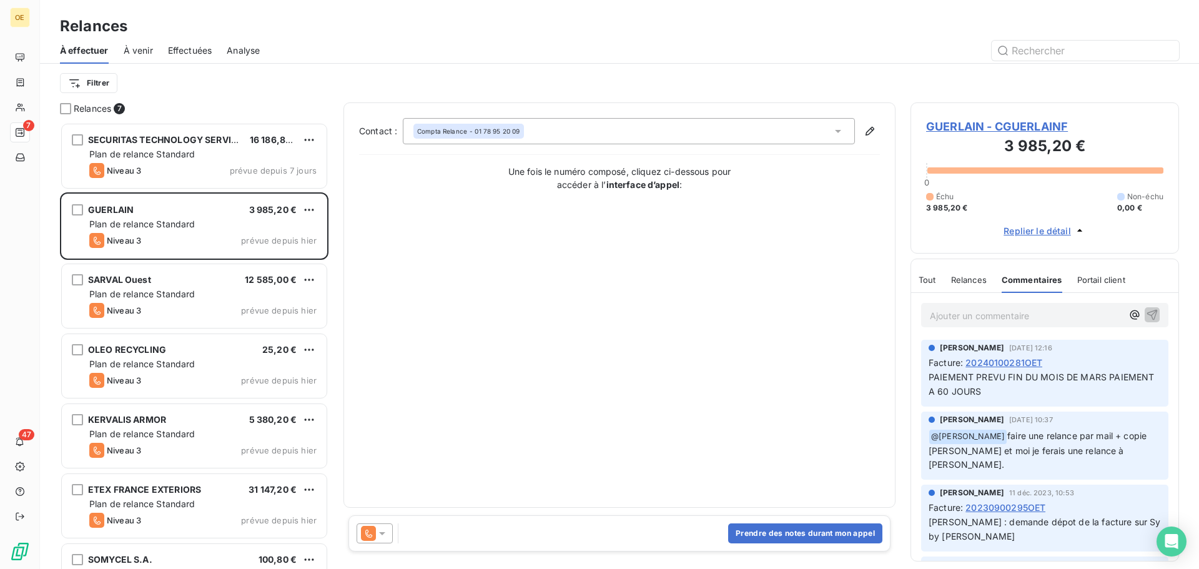
click at [1095, 278] on span "Portail client" at bounding box center [1101, 280] width 48 height 10
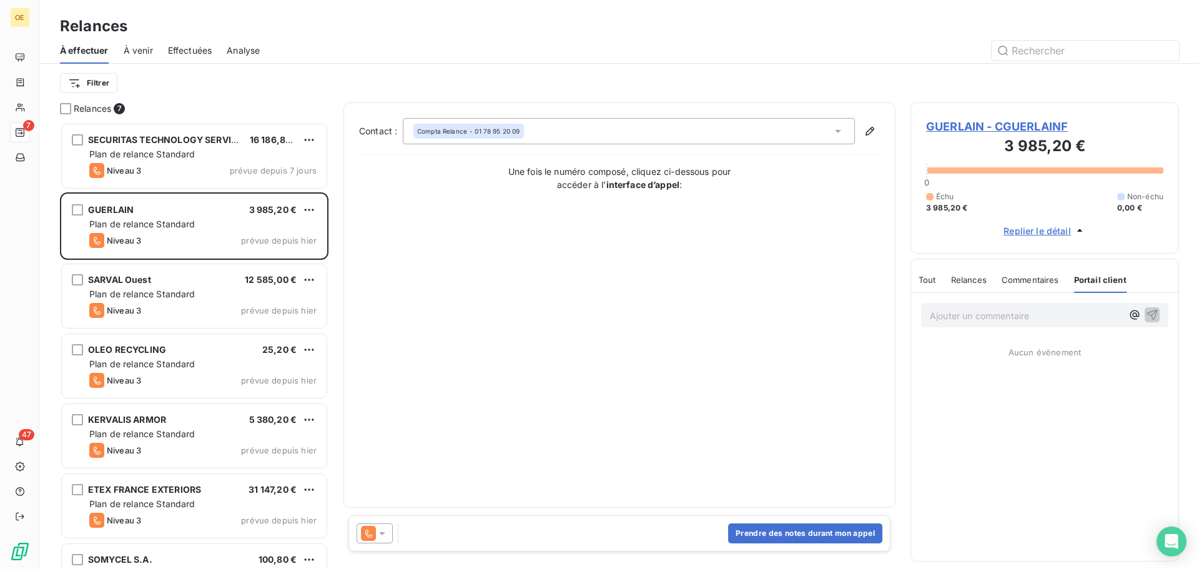
click at [1026, 278] on span "Commentaires" at bounding box center [1030, 280] width 57 height 10
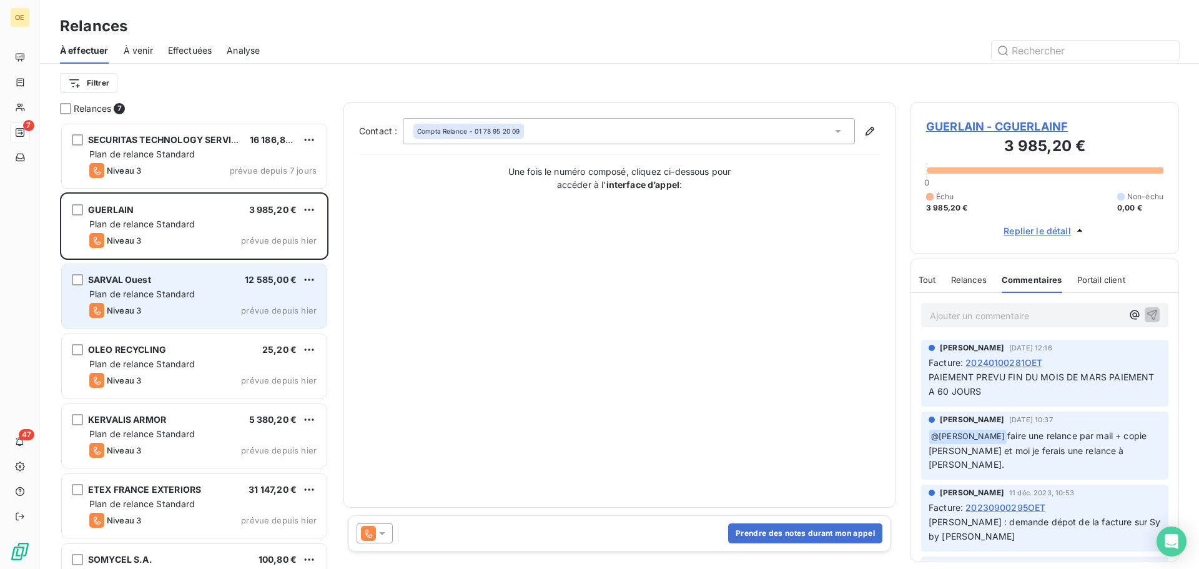
click at [160, 299] on span "Plan de relance Standard" at bounding box center [142, 294] width 106 height 11
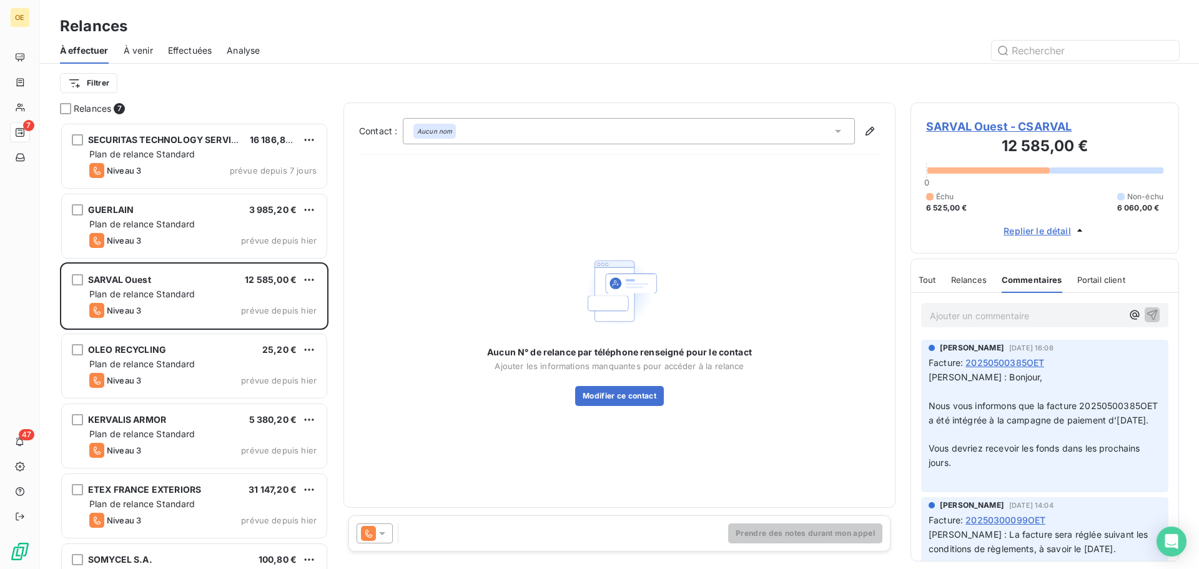
click at [450, 533] on div "Prendre des notes durant mon appel" at bounding box center [619, 533] width 542 height 36
click at [386, 531] on icon at bounding box center [382, 533] width 12 height 12
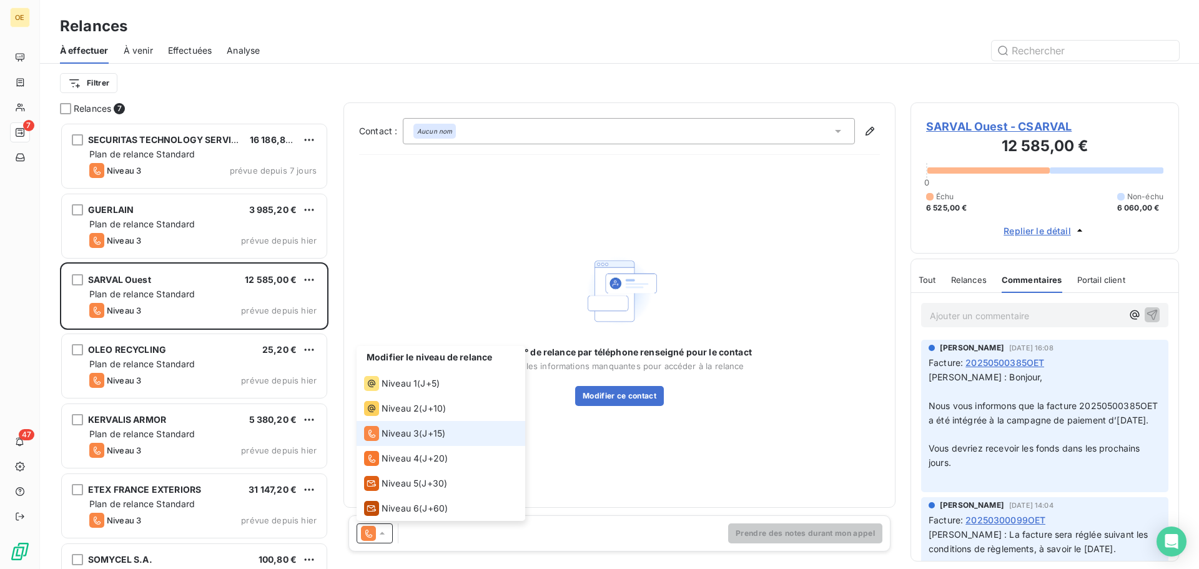
click at [380, 523] on div at bounding box center [375, 533] width 36 height 20
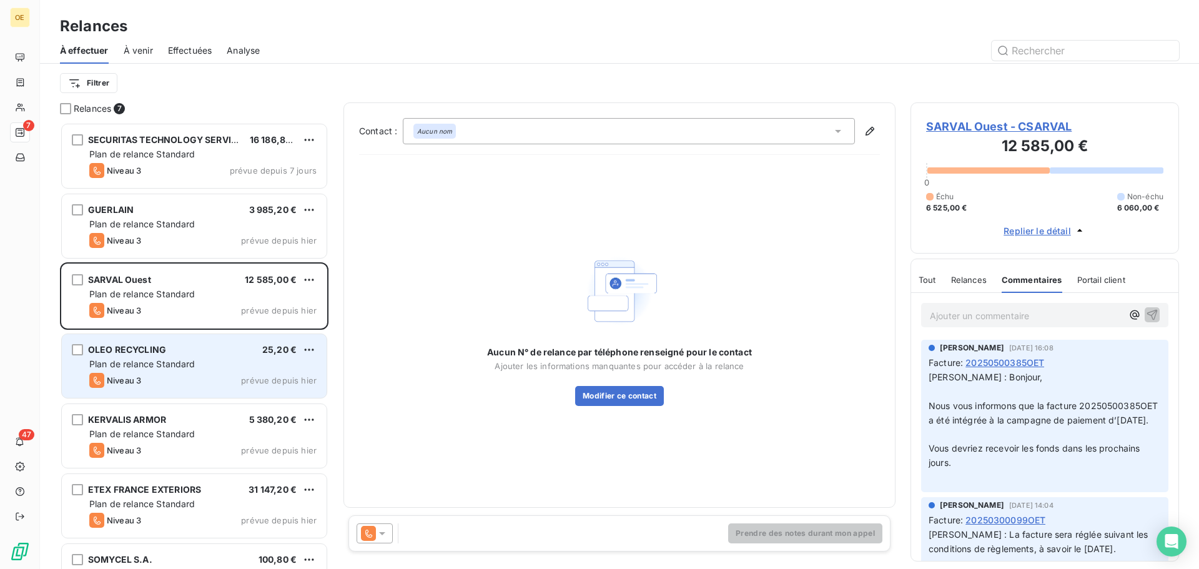
click at [168, 363] on span "Plan de relance Standard" at bounding box center [142, 363] width 106 height 11
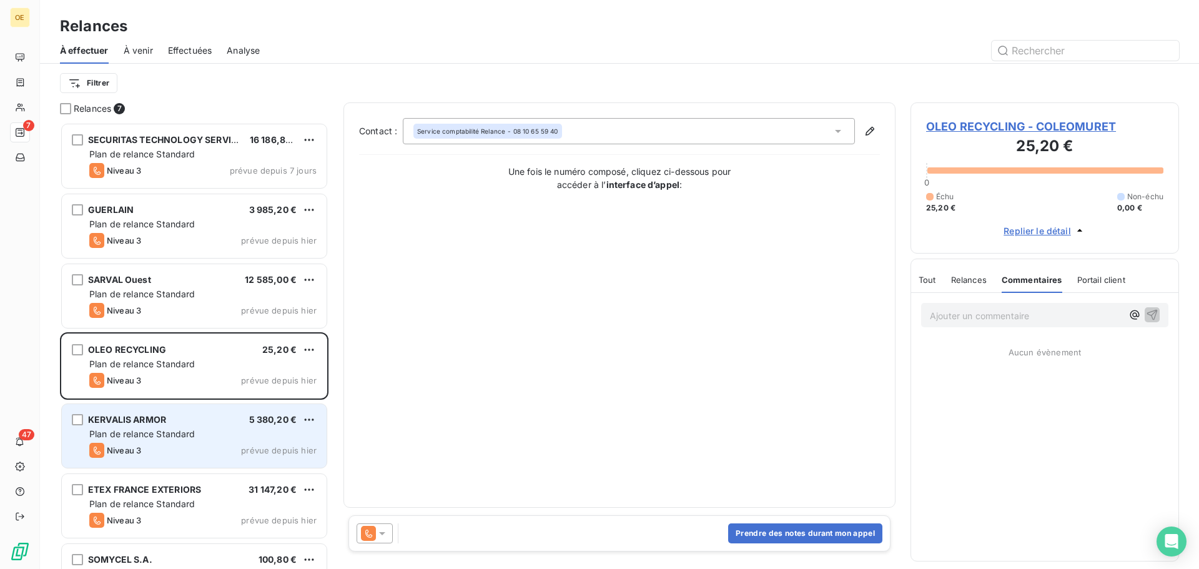
click at [192, 419] on div "KERVALIS ARMOR 5 380,20 €" at bounding box center [202, 419] width 227 height 11
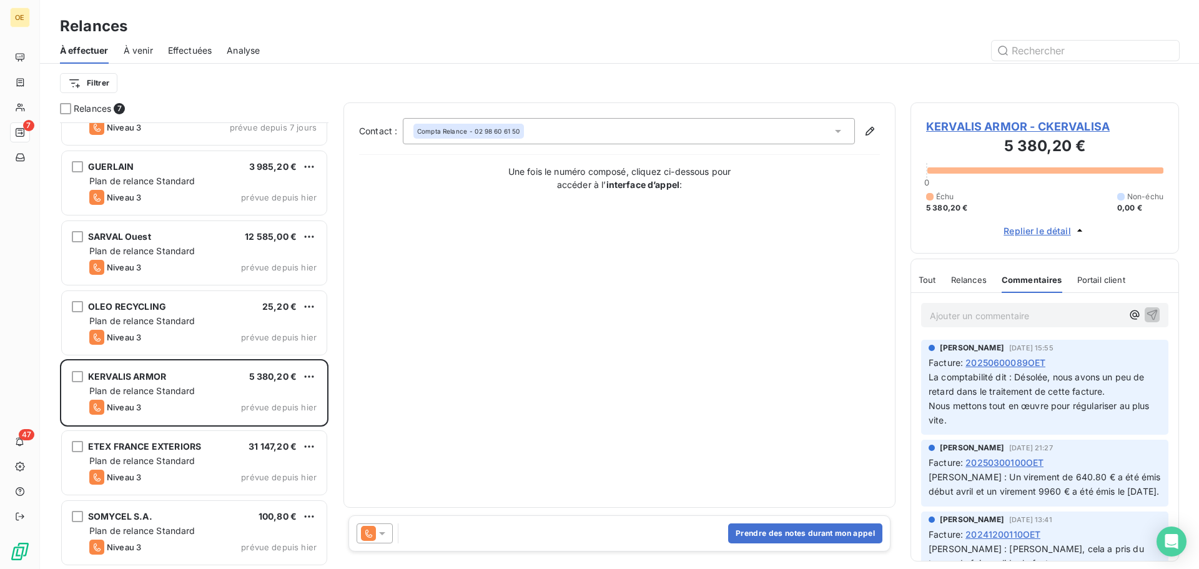
click at [232, 54] on span "Analyse" at bounding box center [243, 50] width 33 height 12
